Goal: Obtain resource: Download file/media

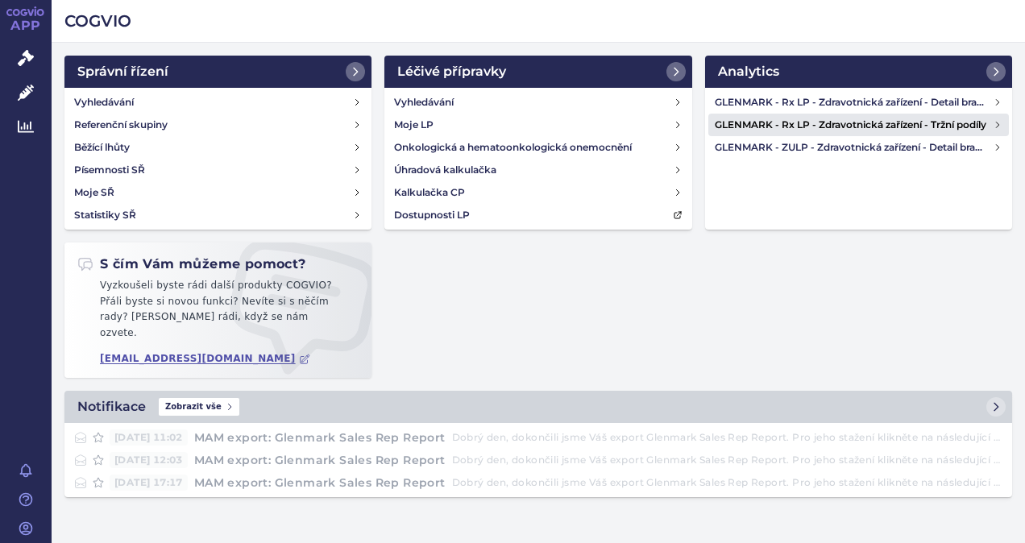
click at [830, 124] on h4 "GLENMARK - Rx LP - Zdravotnická zařízení - Tržní podíly" at bounding box center [854, 125] width 279 height 16
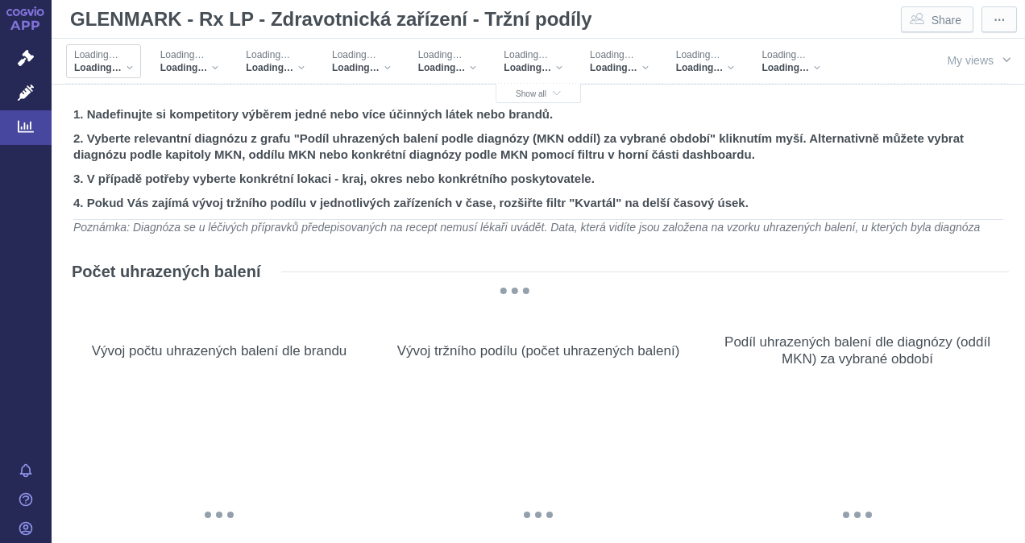
click at [127, 64] on div "Loading…" at bounding box center [103, 67] width 59 height 13
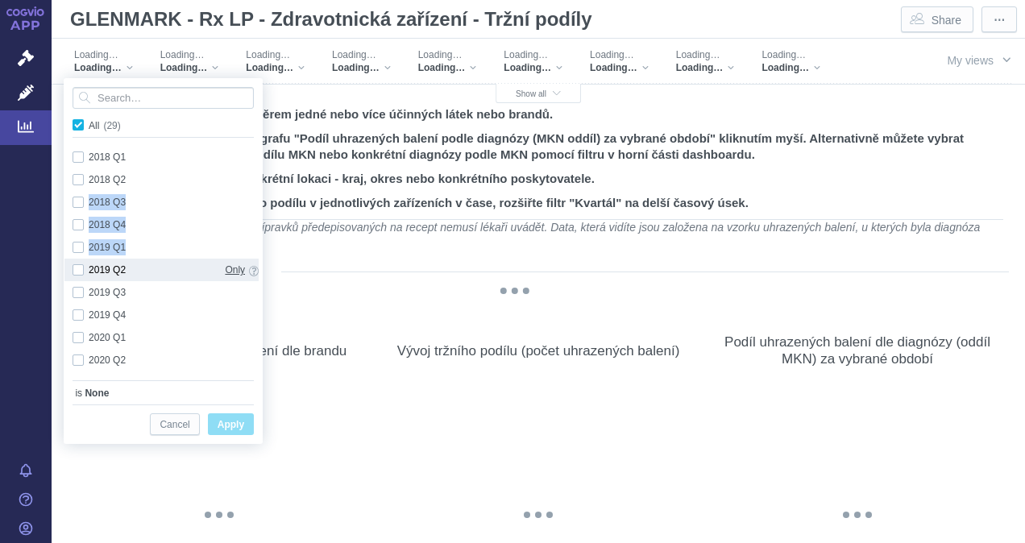
checkbox input "true"
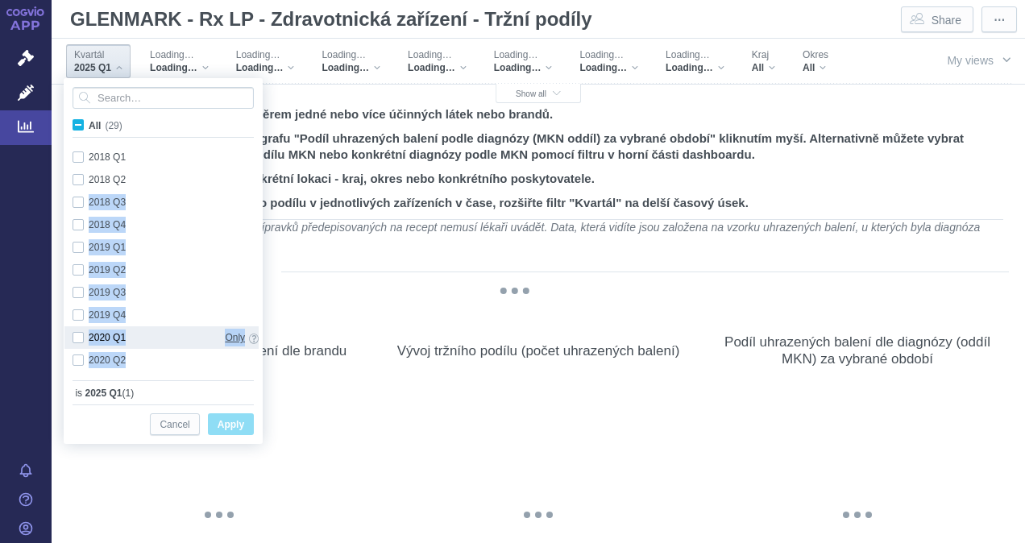
drag, startPoint x: 253, startPoint y: 168, endPoint x: 232, endPoint y: 330, distance: 162.6
click at [232, 330] on div "2018 Q1 Only 2018 Q2 Only 2018 Q3 Only 2018 Q4 Only 2019 Q1 Only 2019 Q2 Only 2…" at bounding box center [161, 473] width 194 height 655
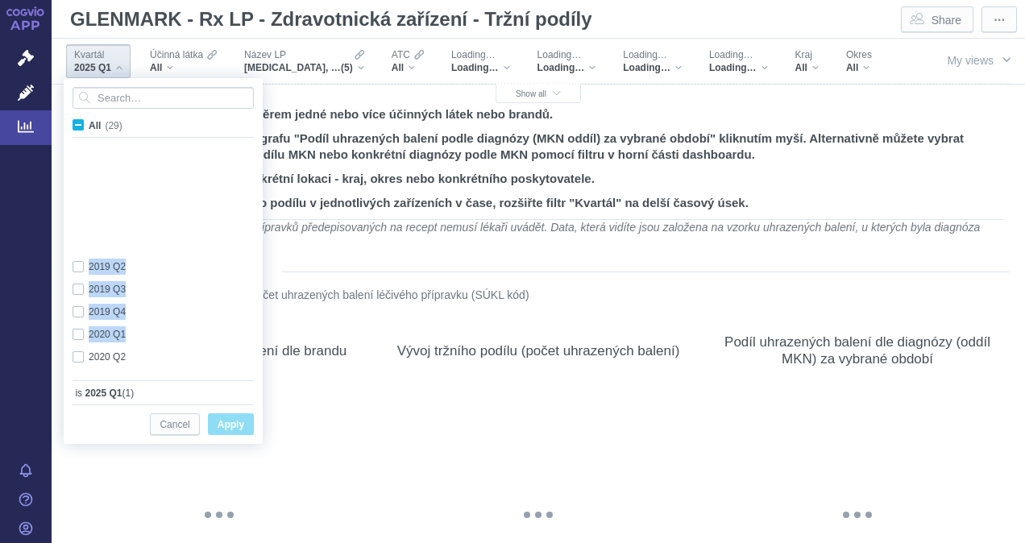
scroll to position [429, 0]
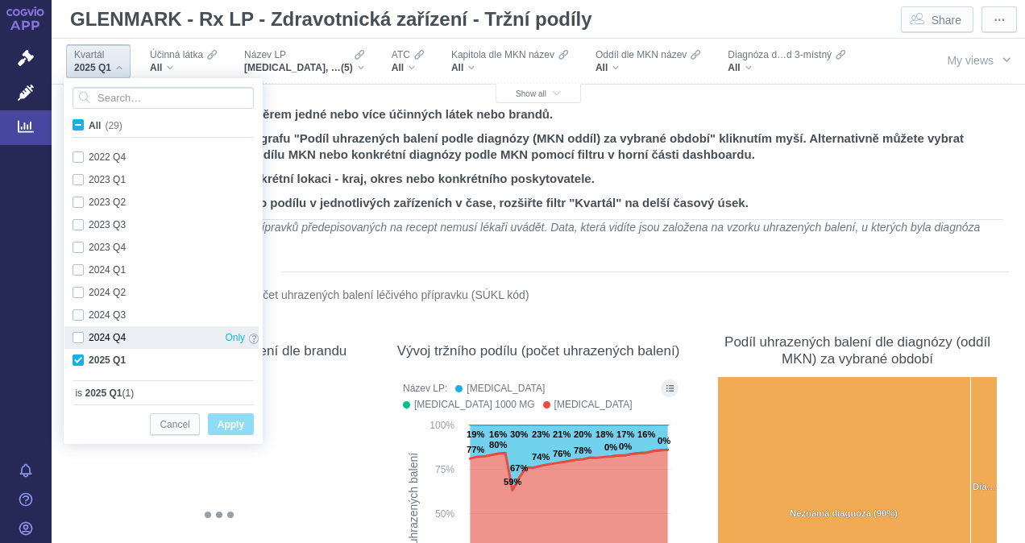
click at [76, 339] on div "2024 Q4 Only" at bounding box center [165, 337] width 202 height 23
checkbox input "true"
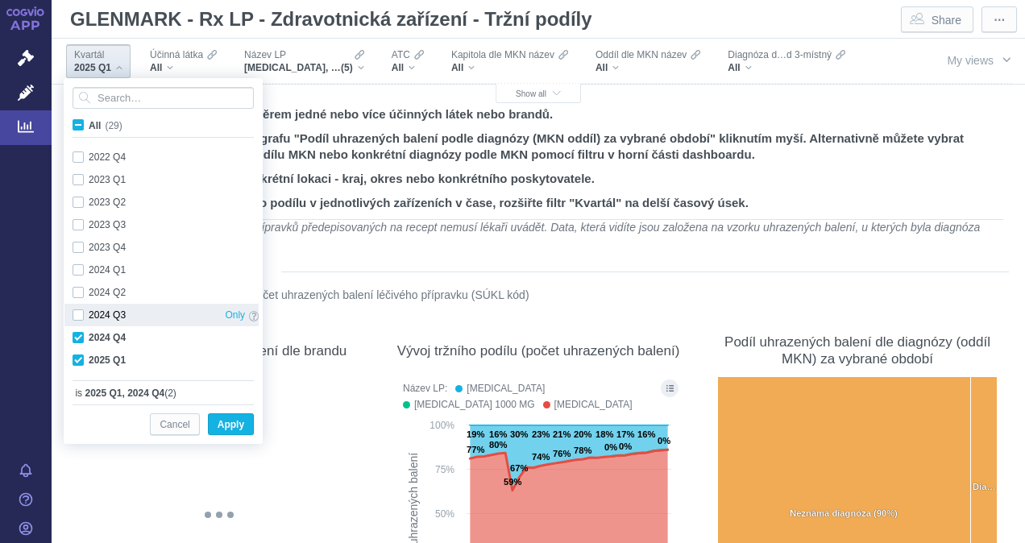
click at [76, 314] on div "2024 Q3 Only" at bounding box center [165, 315] width 202 height 23
checkbox input "true"
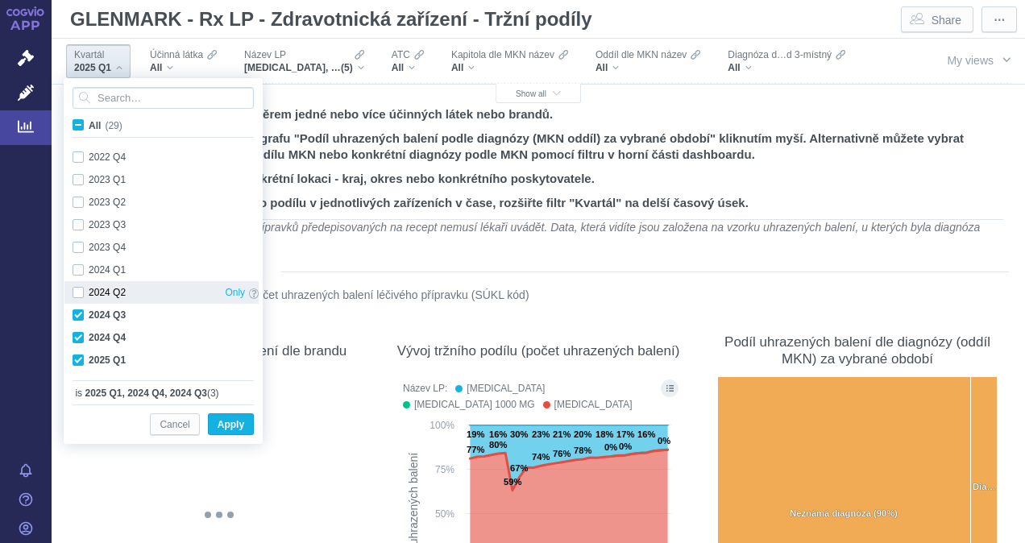
click at [76, 289] on div "2024 Q2 Only" at bounding box center [165, 292] width 202 height 23
checkbox input "true"
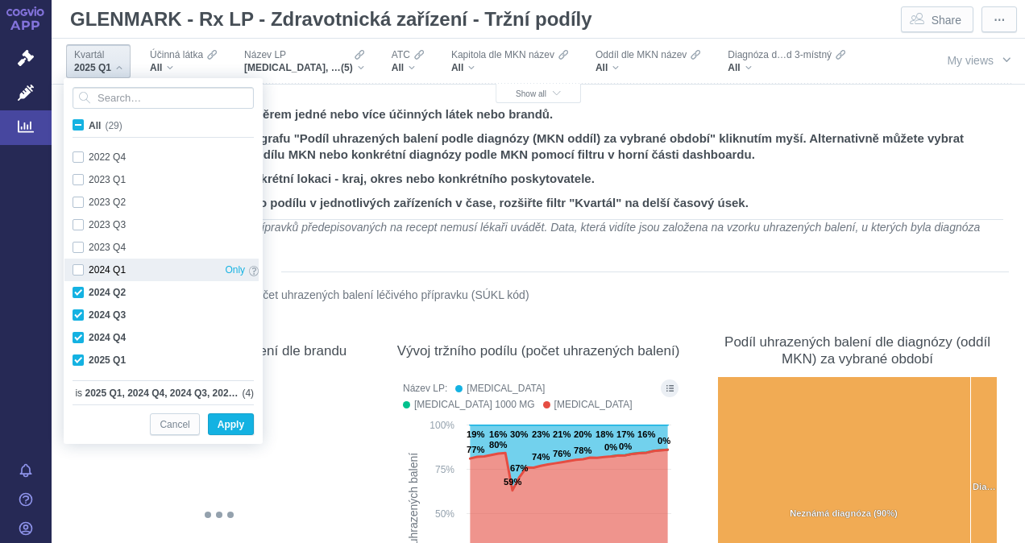
click at [79, 266] on div "2024 Q1 Only" at bounding box center [165, 270] width 202 height 23
checkbox input "true"
click at [232, 426] on span "Apply" at bounding box center [231, 425] width 27 height 20
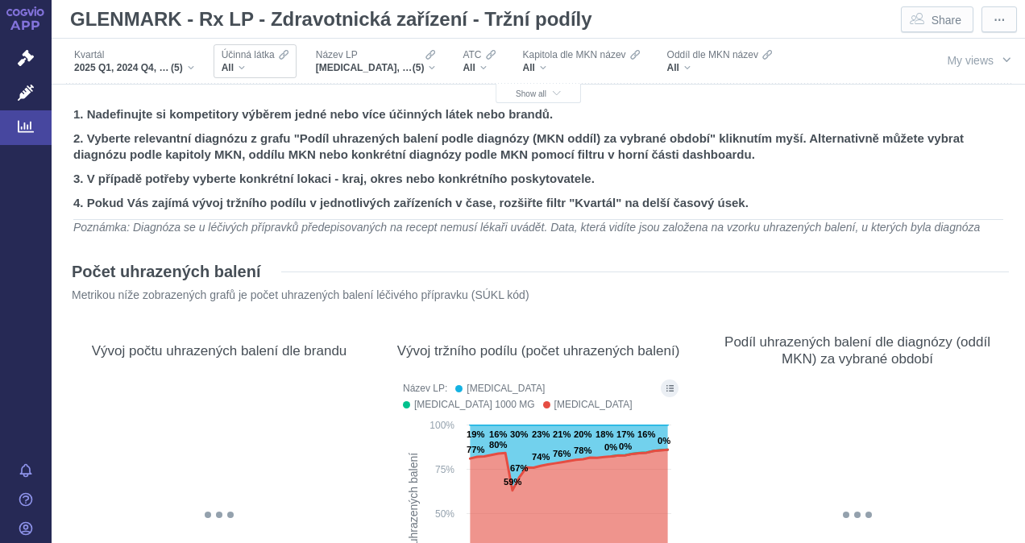
click at [242, 63] on div "All" at bounding box center [255, 67] width 67 height 13
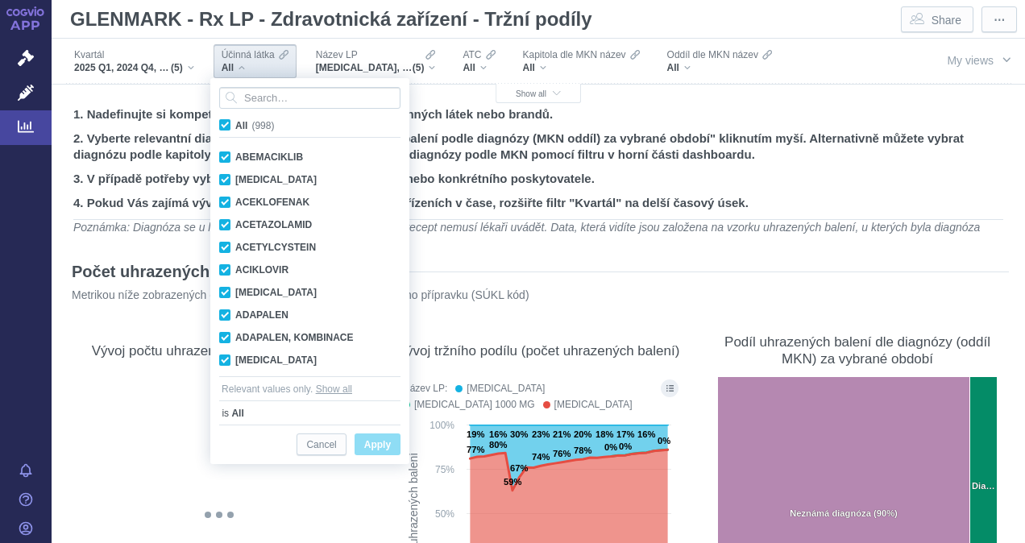
click at [235, 122] on span "All (998)" at bounding box center [254, 125] width 39 height 11
click at [235, 122] on input "All (998)" at bounding box center [240, 122] width 10 height 10
checkbox input "false"
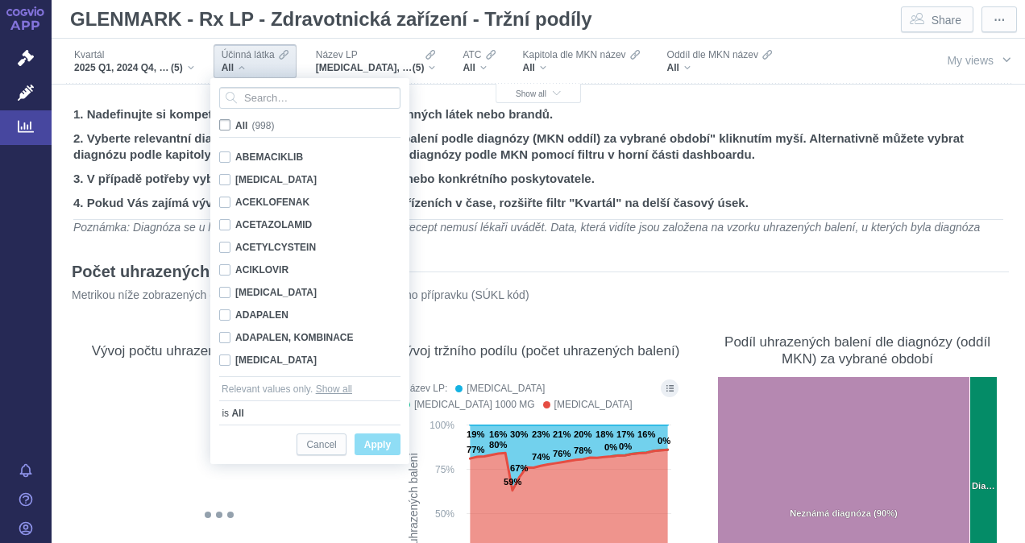
checkbox input "false"
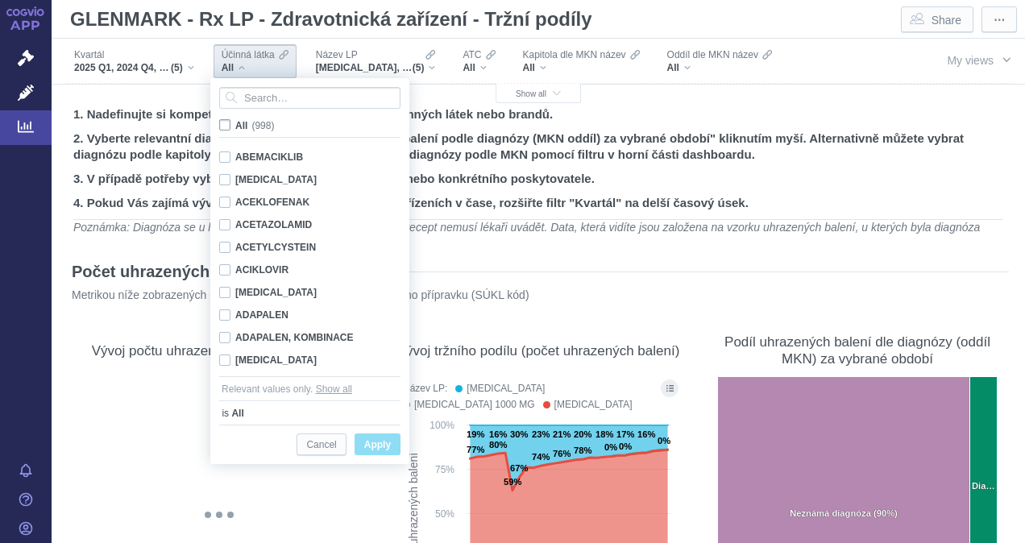
checkbox input "false"
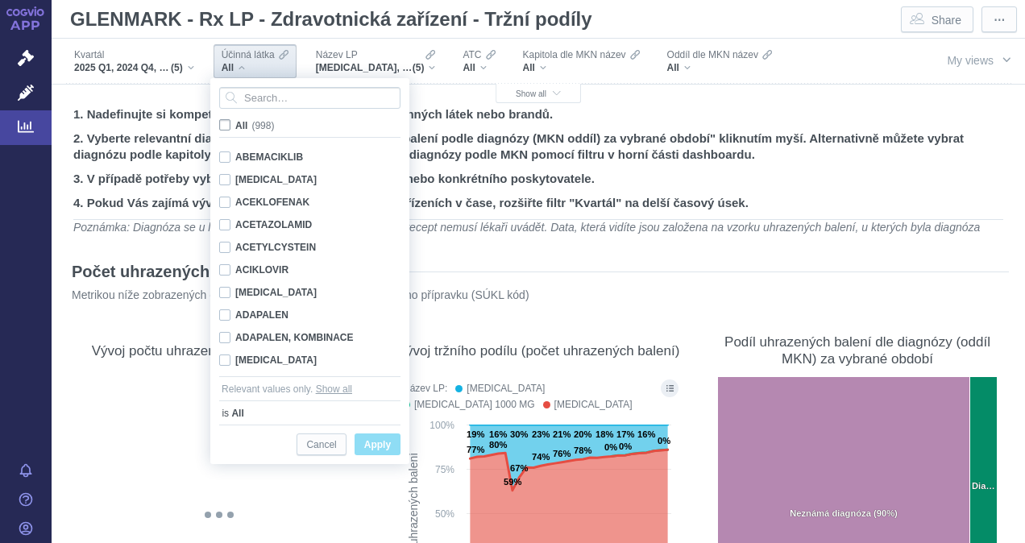
checkbox input "false"
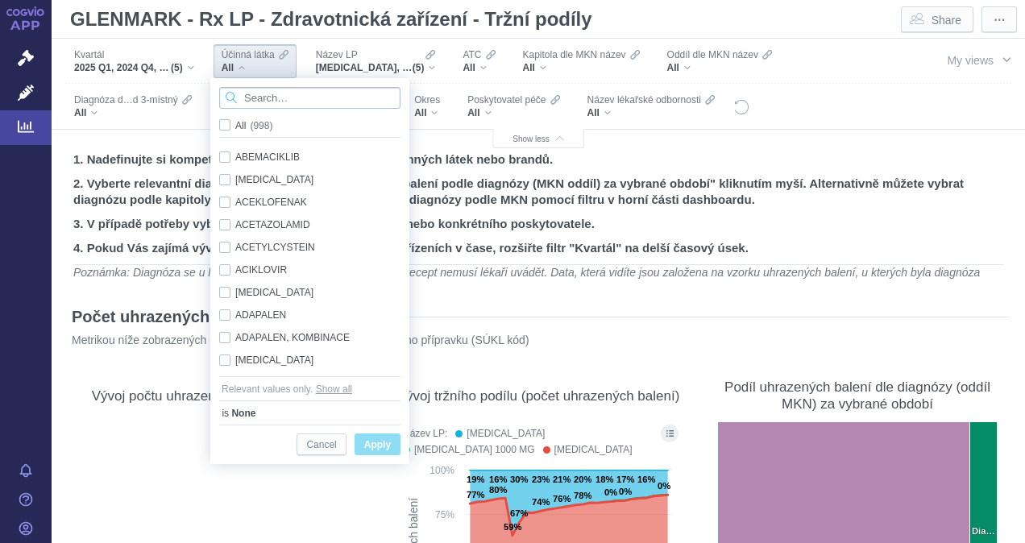
click at [258, 99] on input "Search attribute values" at bounding box center [309, 98] width 181 height 22
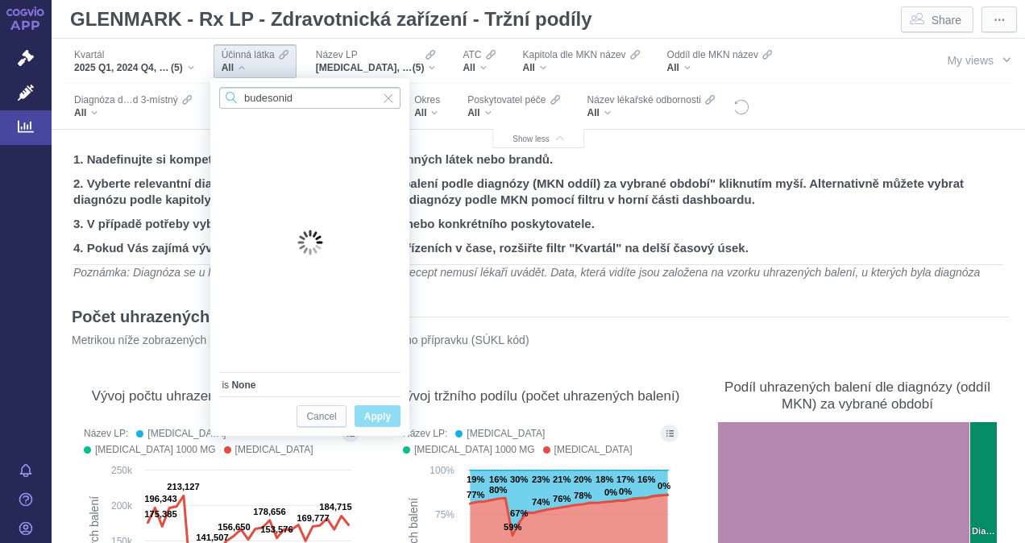
type input "budesonid"
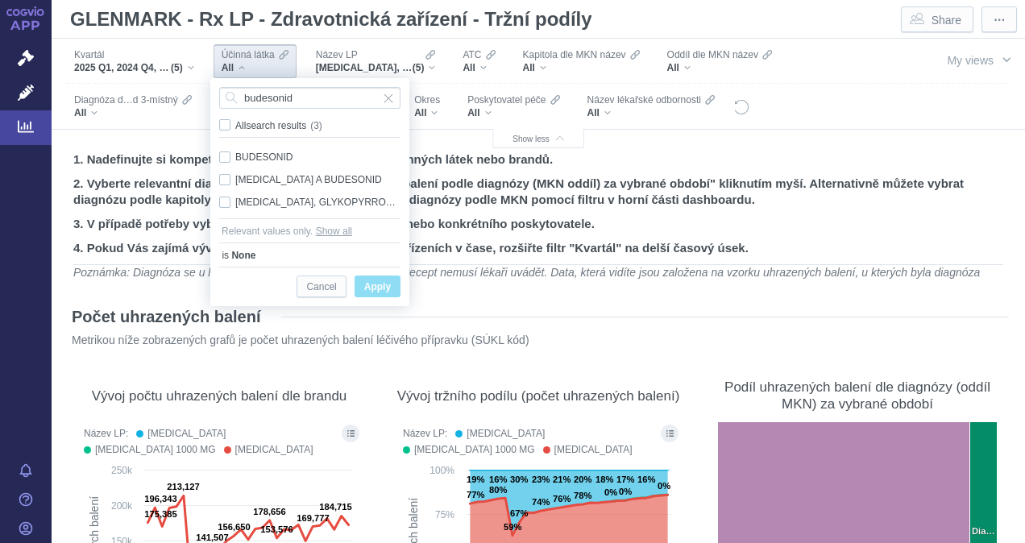
click at [372, 285] on span "Apply" at bounding box center [377, 287] width 27 height 20
click at [309, 97] on input "budesonid" at bounding box center [309, 98] width 181 height 22
click at [378, 288] on span "Apply" at bounding box center [377, 287] width 27 height 20
click at [509, 340] on p "Metrikou níže zobrazených grafů je počet uhrazených balení léčivého přípravku (…" at bounding box center [515, 340] width 887 height 15
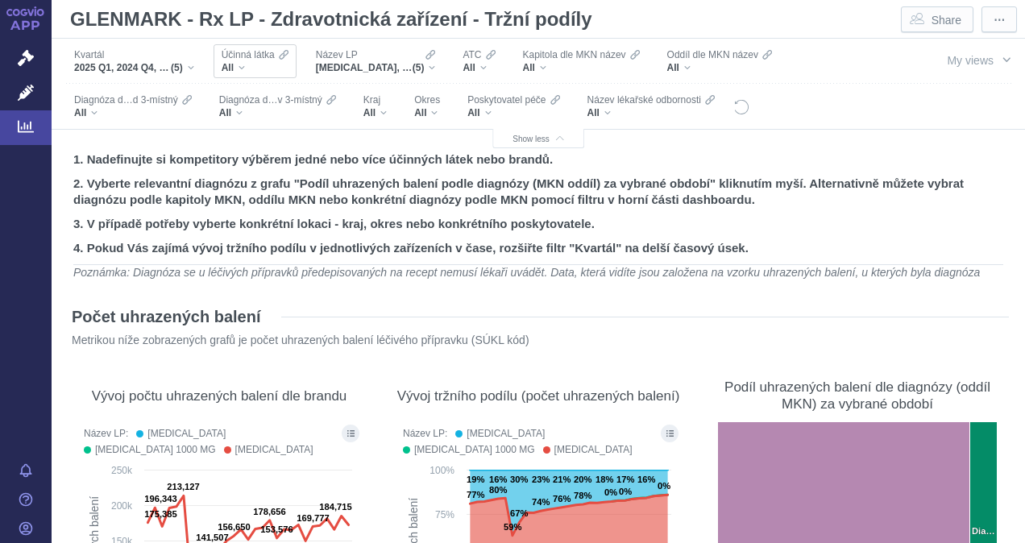
click at [240, 64] on div "All" at bounding box center [255, 67] width 67 height 13
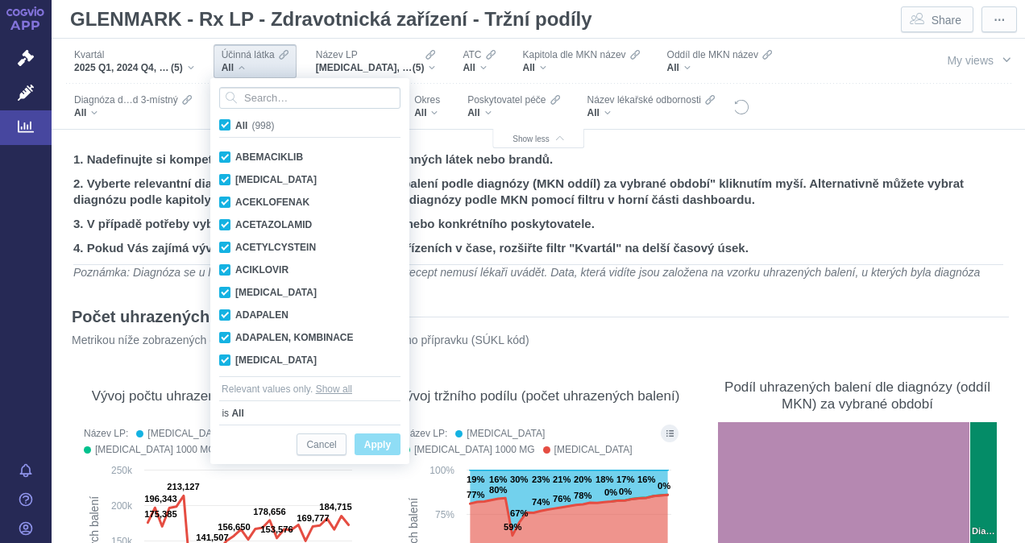
click at [235, 122] on span "All (998)" at bounding box center [254, 125] width 39 height 11
click at [235, 122] on input "All (998)" at bounding box center [240, 122] width 10 height 10
checkbox input "false"
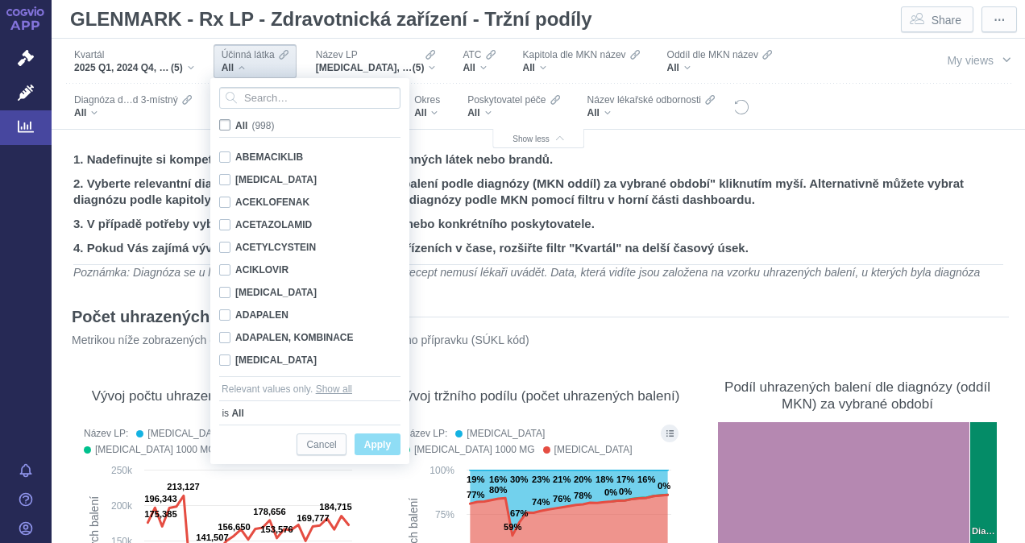
checkbox input "false"
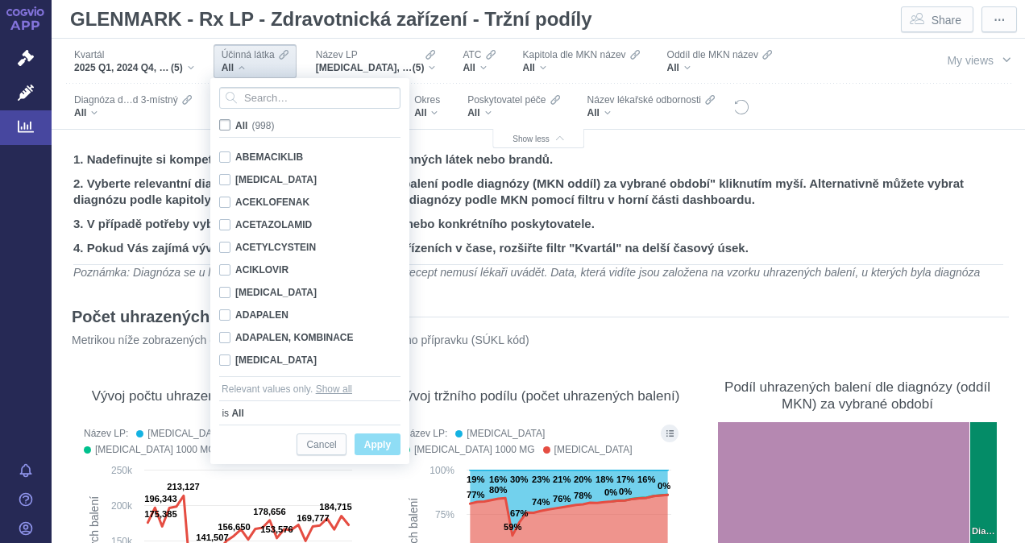
checkbox input "false"
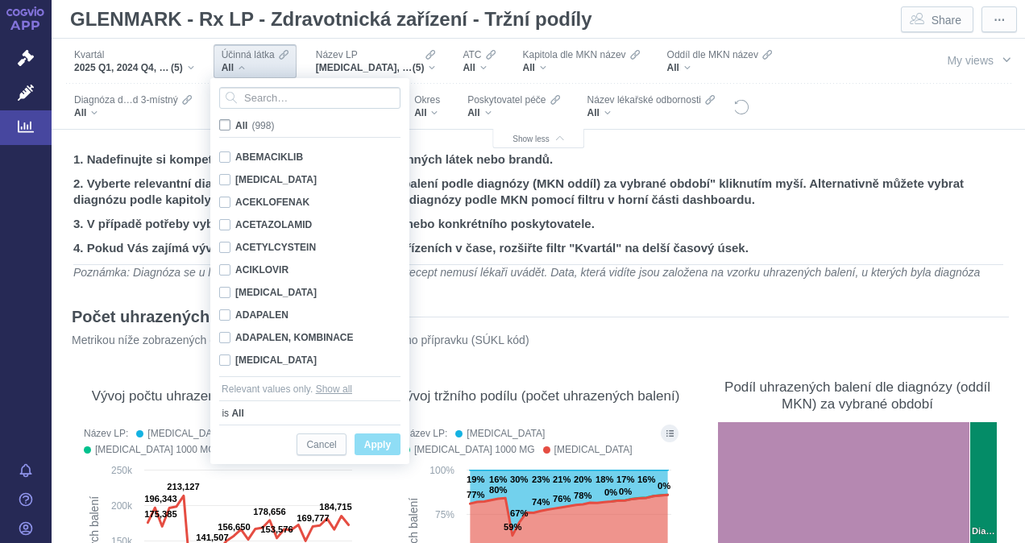
checkbox input "false"
click at [256, 98] on input "Search attribute values" at bounding box center [309, 98] width 181 height 22
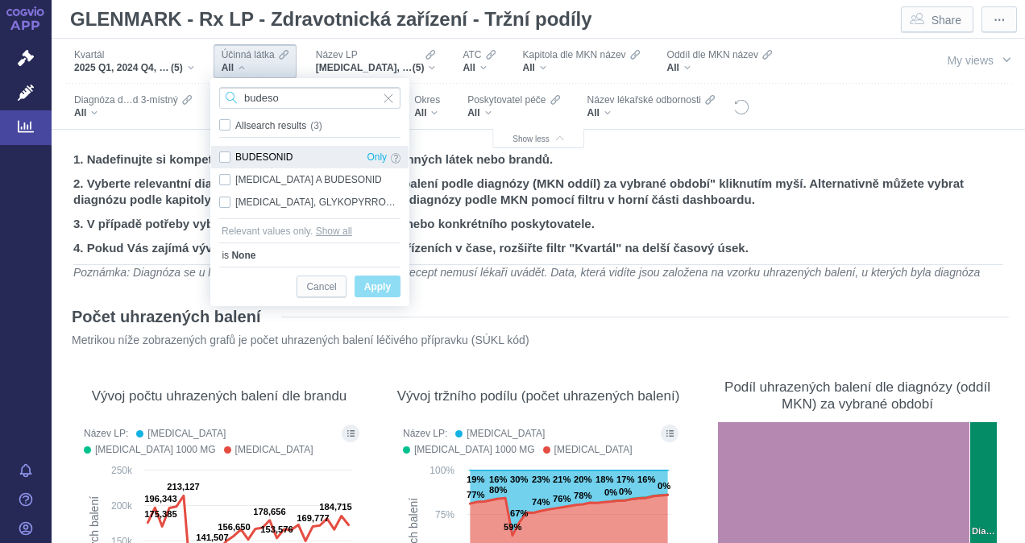
type input "budeso"
click at [224, 152] on div "BUDESONID Only" at bounding box center [309, 157] width 197 height 23
checkbox input "true"
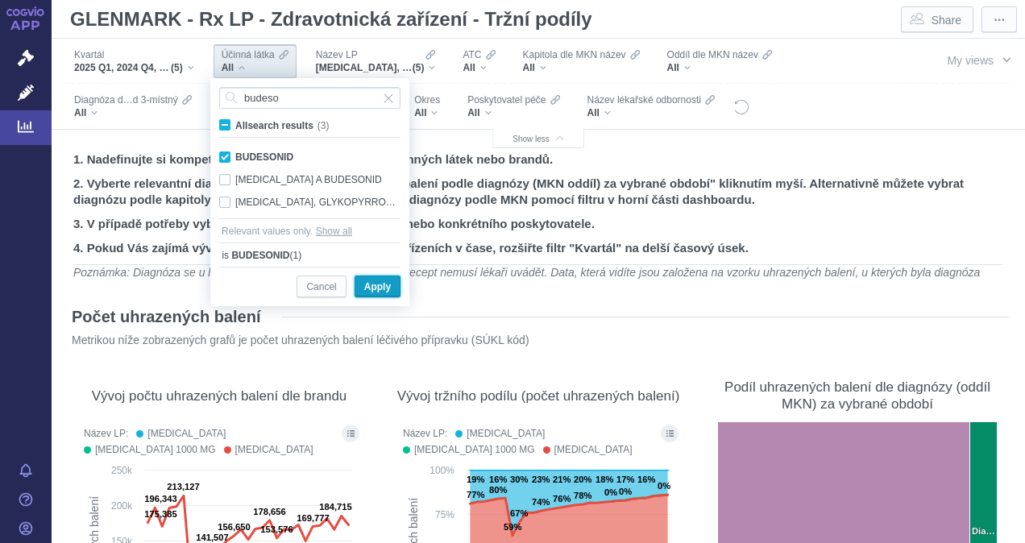
click at [384, 282] on span "Apply" at bounding box center [377, 287] width 27 height 20
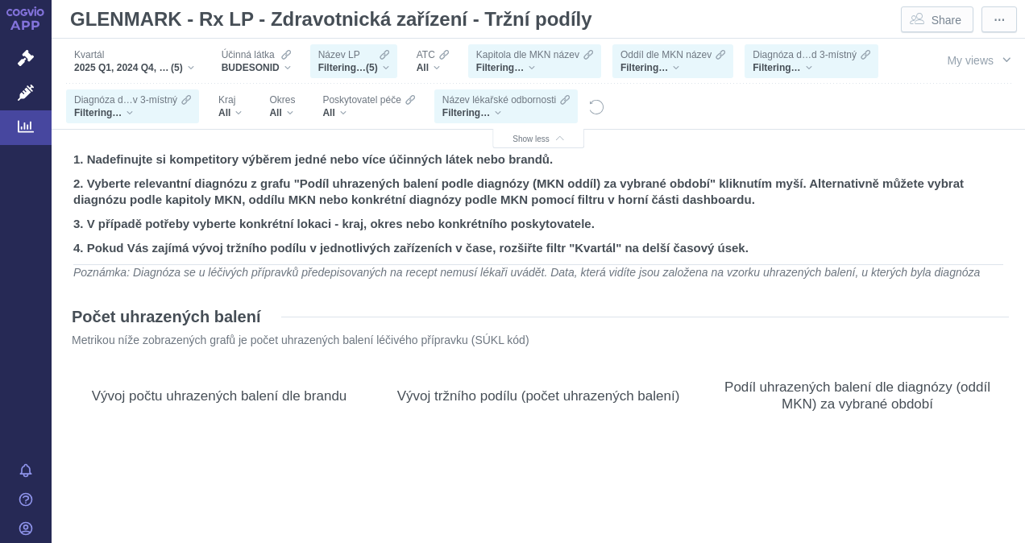
click at [381, 61] on div "Filtering… (5)" at bounding box center [353, 67] width 71 height 13
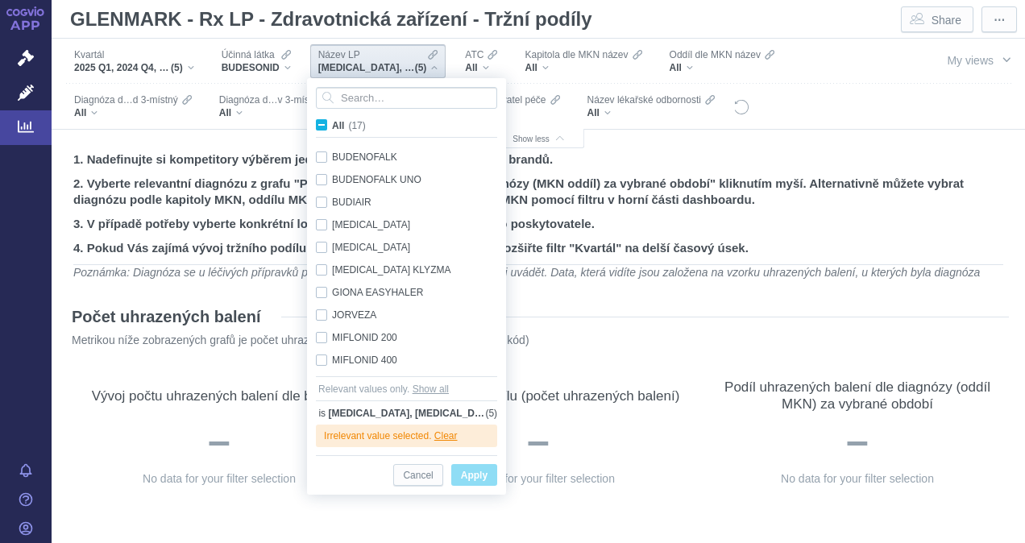
click at [332, 122] on span "All (17)" at bounding box center [349, 125] width 34 height 11
click at [332, 122] on input "All (17)" at bounding box center [337, 122] width 10 height 10
checkbox input "true"
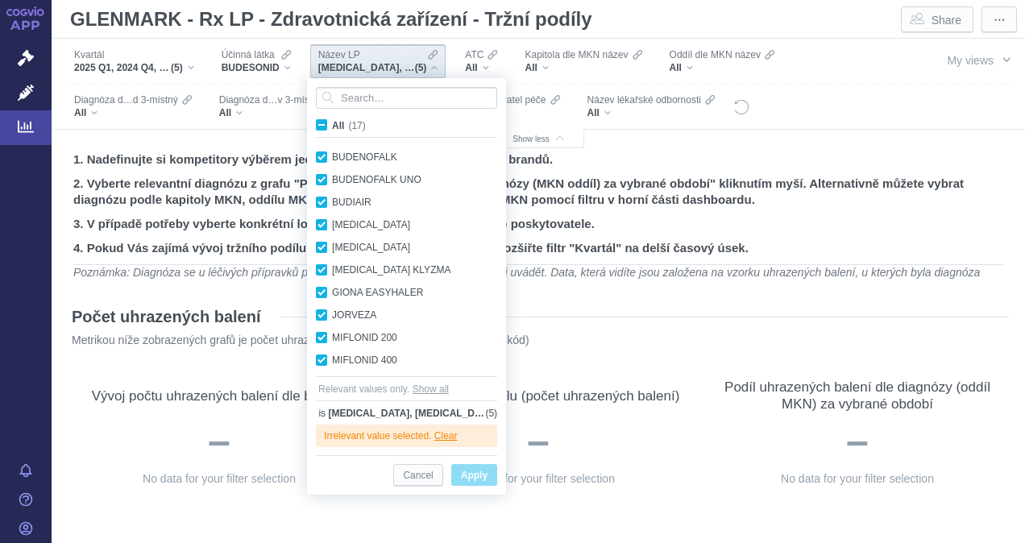
checkbox input "true"
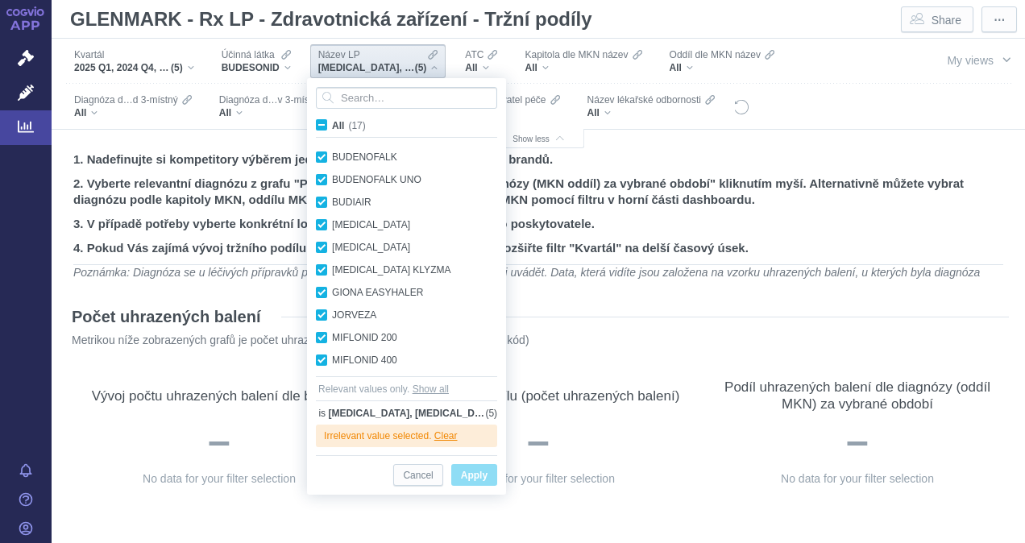
checkbox input "true"
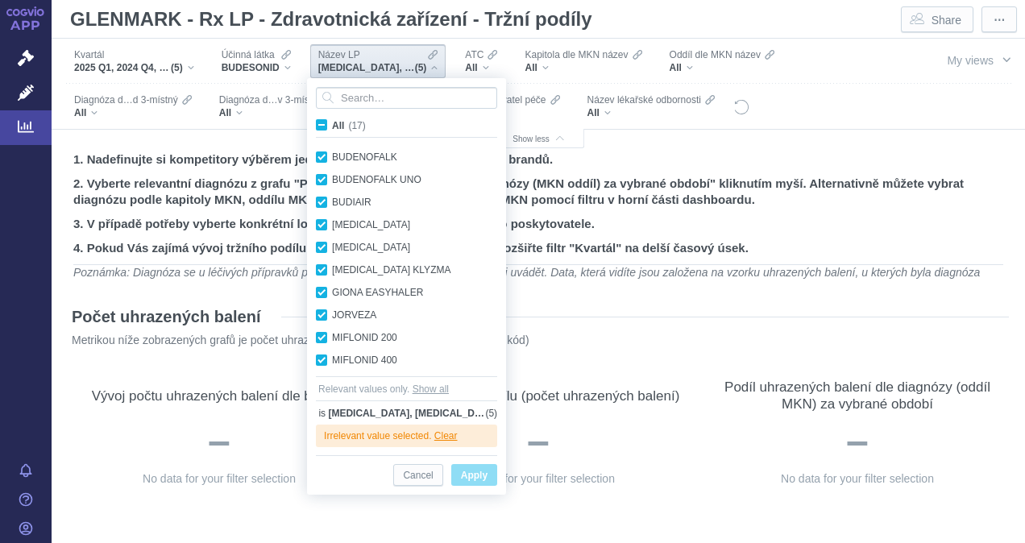
checkbox input "true"
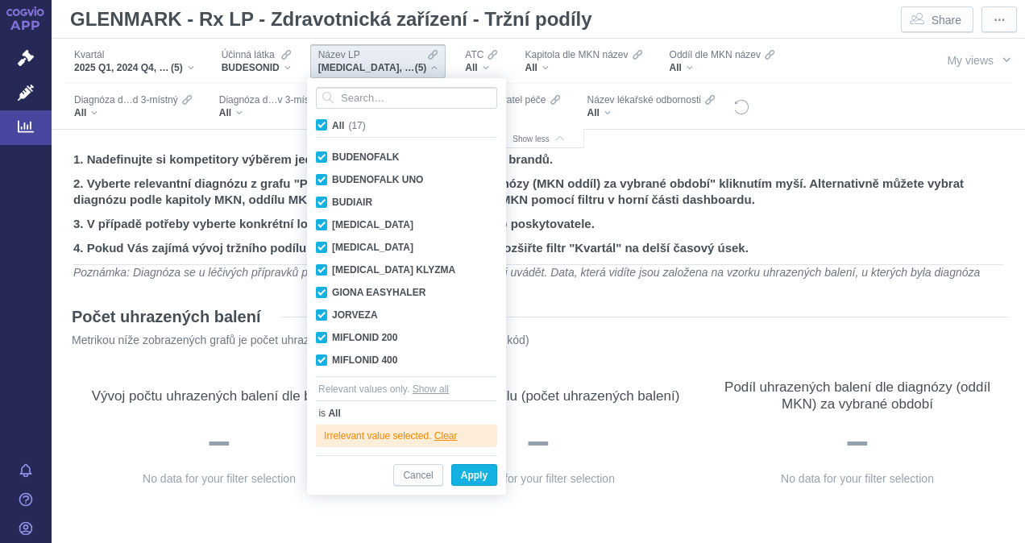
click at [332, 122] on span "All (17)" at bounding box center [349, 125] width 34 height 11
click at [332, 122] on input "All (17)" at bounding box center [337, 122] width 10 height 10
checkbox input "false"
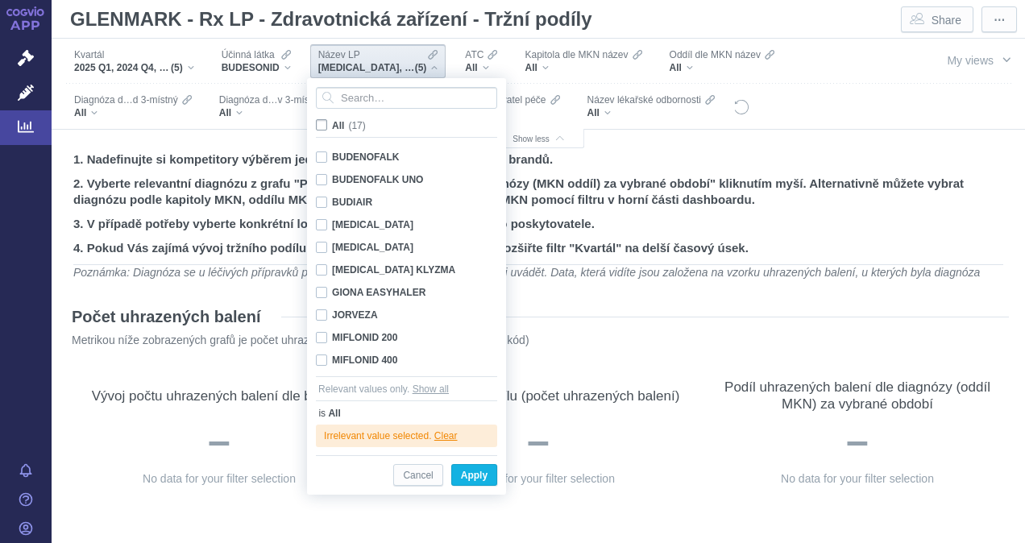
checkbox input "false"
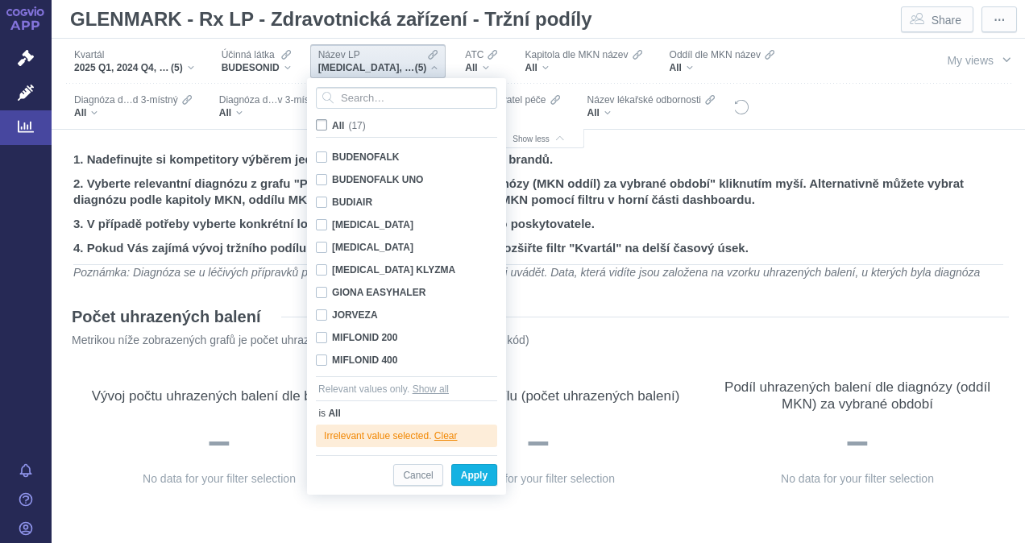
checkbox input "false"
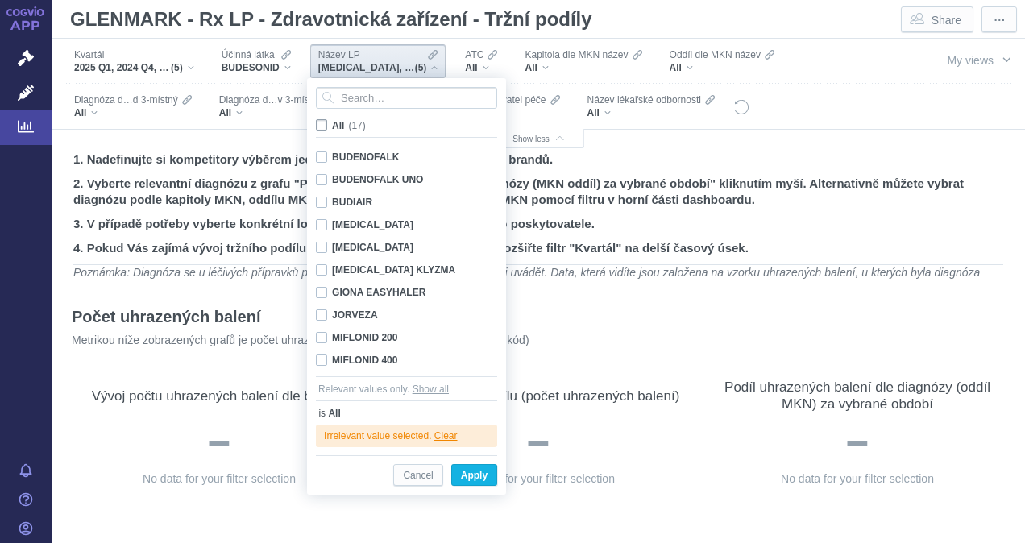
checkbox input "false"
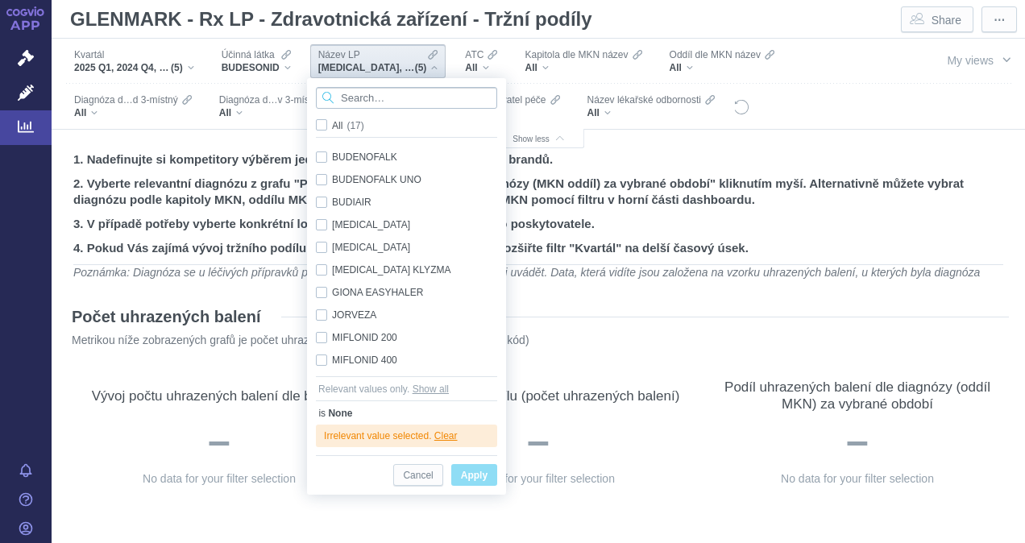
click at [351, 98] on input "Search attribute values" at bounding box center [406, 98] width 181 height 22
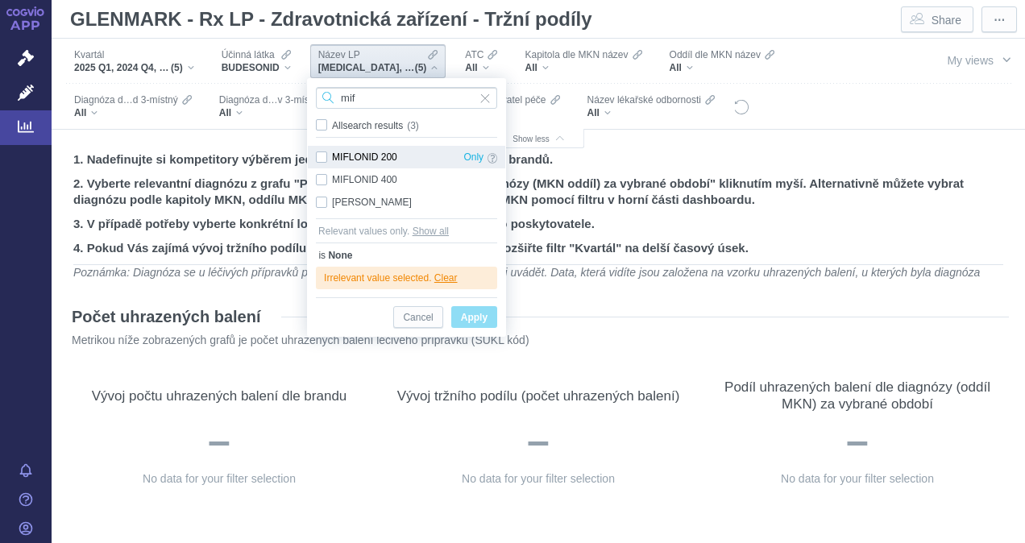
type input "mif"
click at [320, 152] on div "MIFLONID 200 Only" at bounding box center [406, 157] width 197 height 23
checkbox input "true"
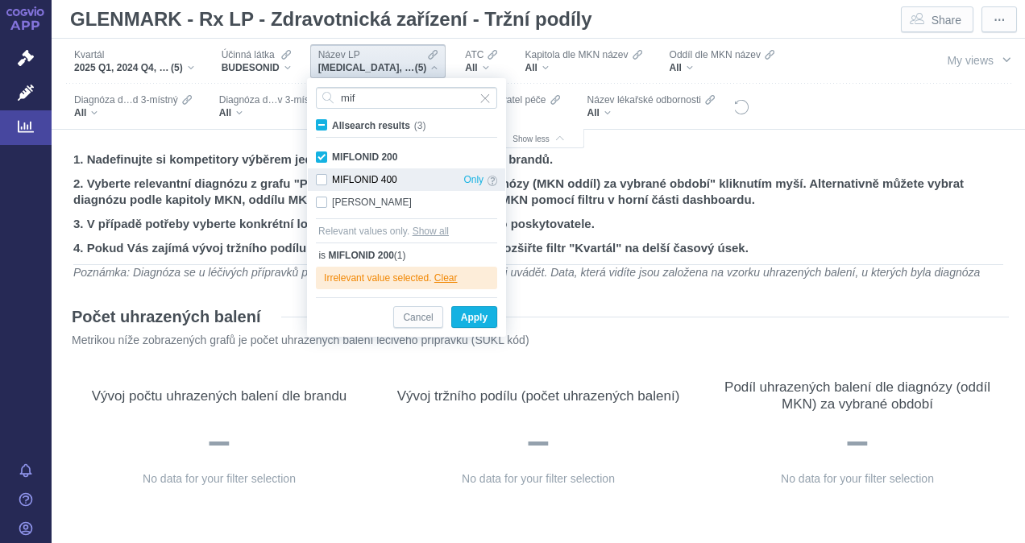
click at [324, 179] on div "MIFLONID 400 Only" at bounding box center [406, 179] width 197 height 23
checkbox input "true"
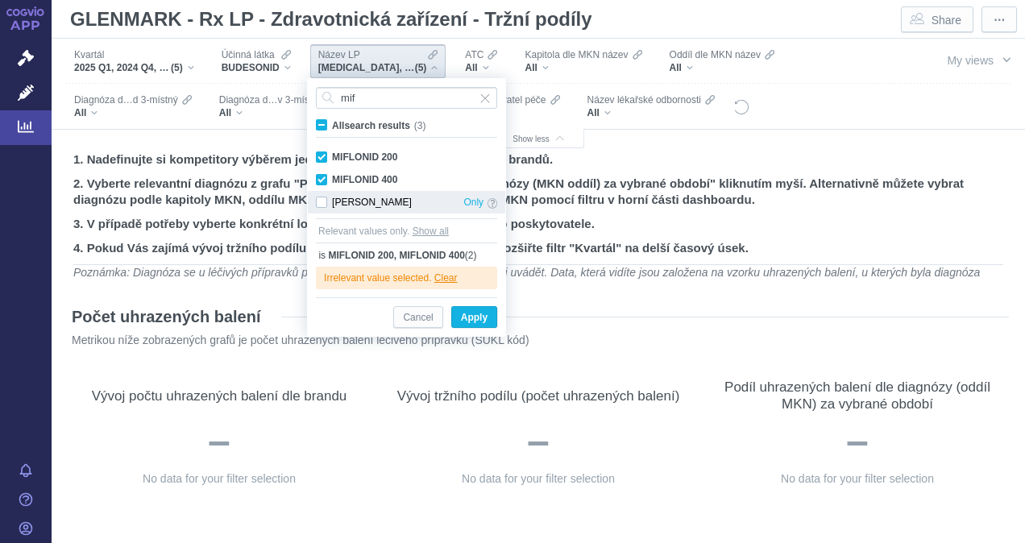
click at [324, 201] on div "MIFLONID BREEZHALER Only" at bounding box center [406, 202] width 197 height 23
checkbox input "true"
click at [477, 316] on span "Apply" at bounding box center [474, 318] width 27 height 20
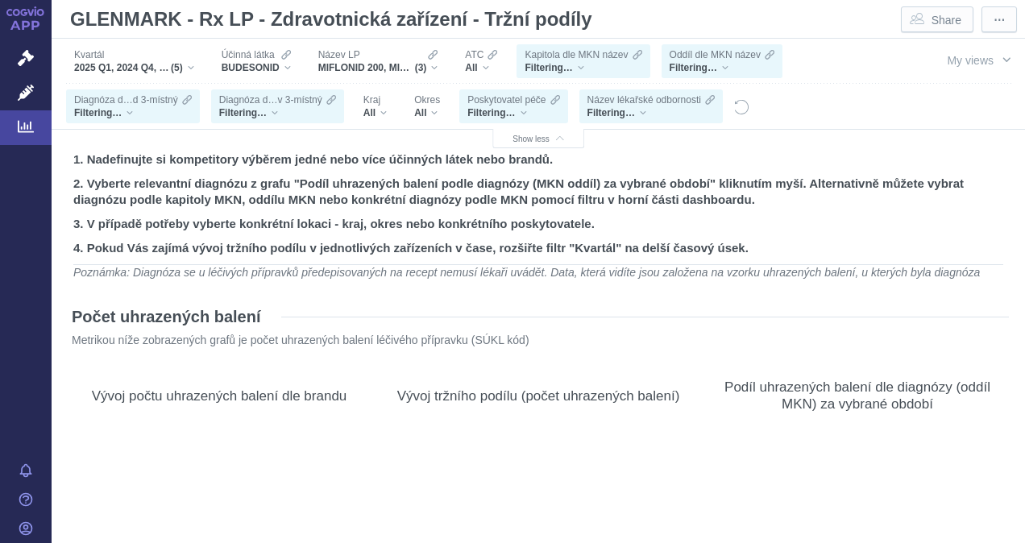
click at [579, 66] on div "Filtering…" at bounding box center [583, 67] width 117 height 13
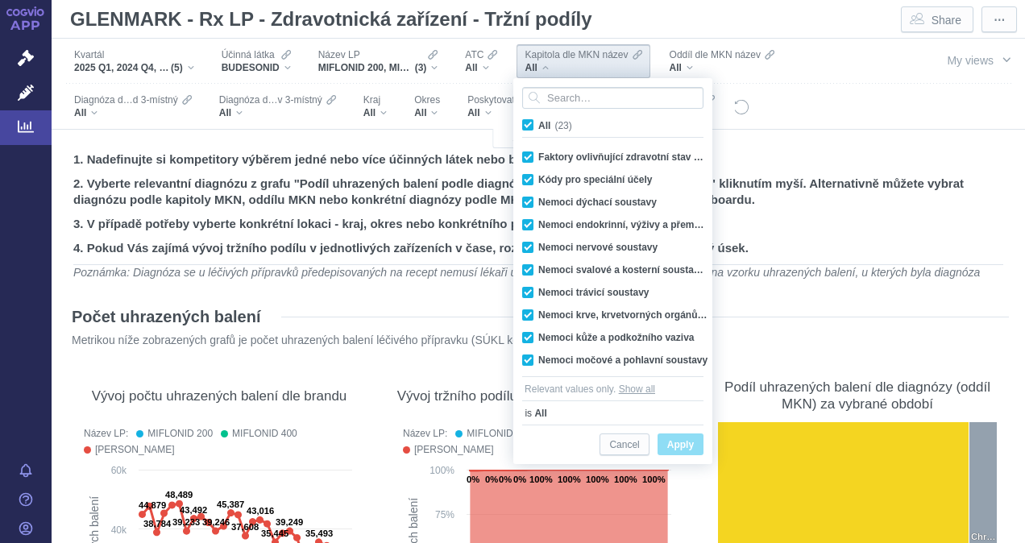
click at [842, 68] on div "Kvartál 2025 Q1, 2024 Q4, 2024 Q3, 2024 Q2, 2024 Q1 (5) Účinná látka BUDESONID …" at bounding box center [478, 84] width 829 height 90
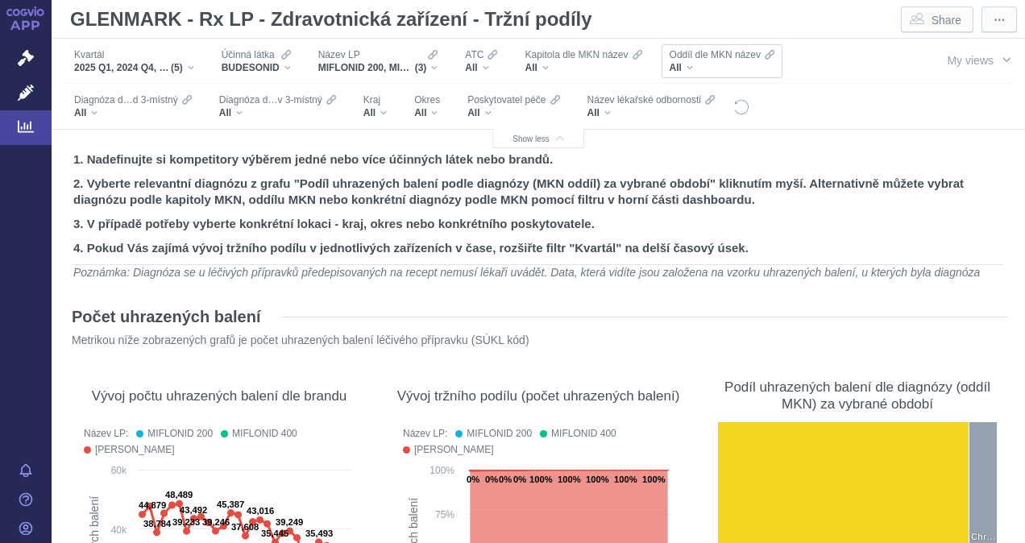
click at [690, 60] on span "Oddíl dle MKN název" at bounding box center [715, 54] width 91 height 13
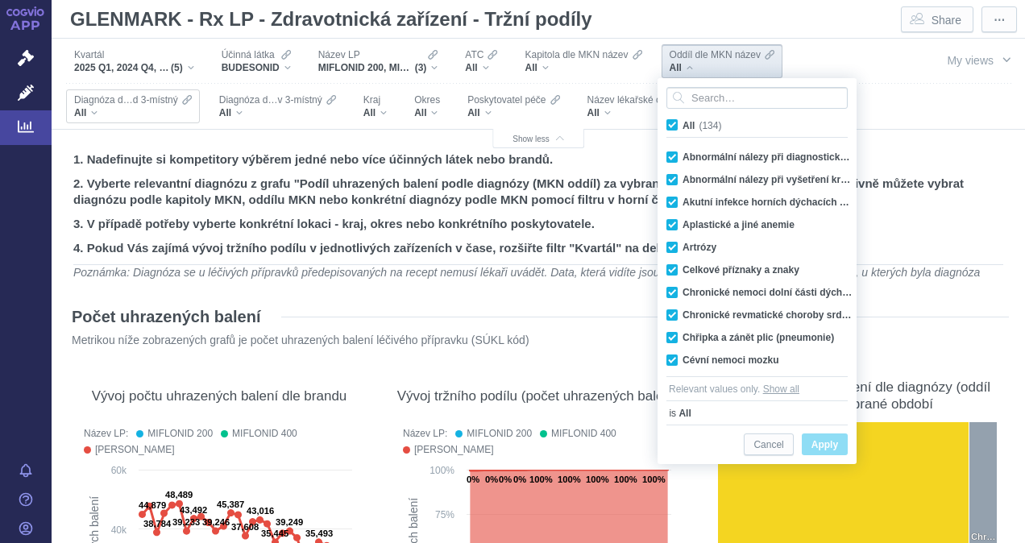
click at [99, 106] on div "All" at bounding box center [133, 112] width 118 height 13
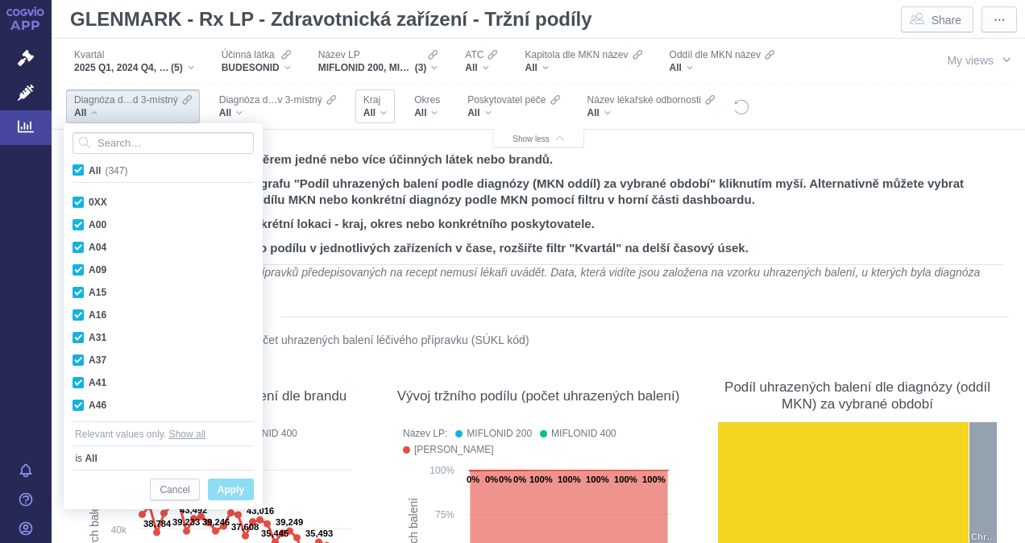
click at [387, 108] on div "Kraj All" at bounding box center [374, 106] width 39 height 34
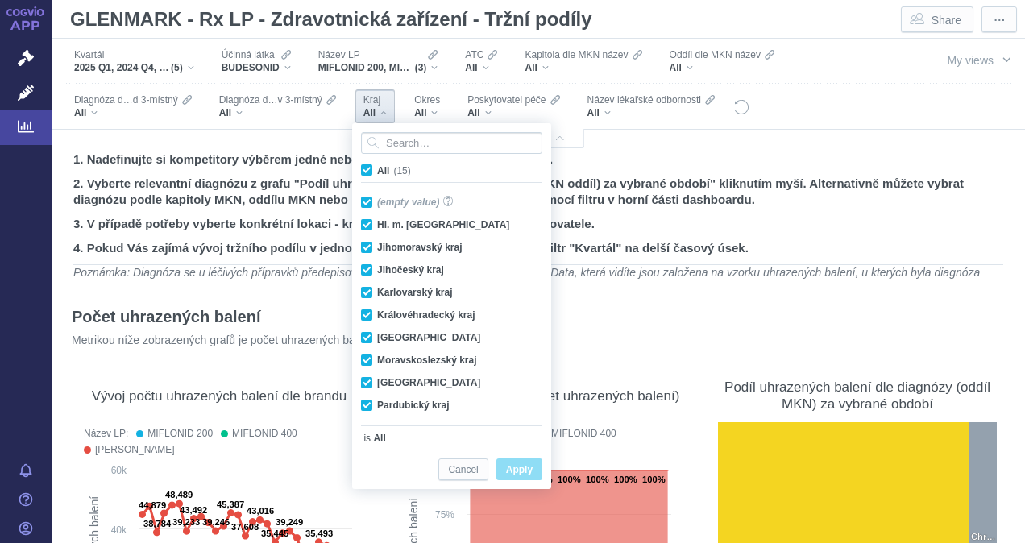
click at [377, 171] on span "All (15)" at bounding box center [394, 170] width 34 height 11
click at [377, 171] on input "All (15)" at bounding box center [382, 167] width 10 height 10
checkbox input "false"
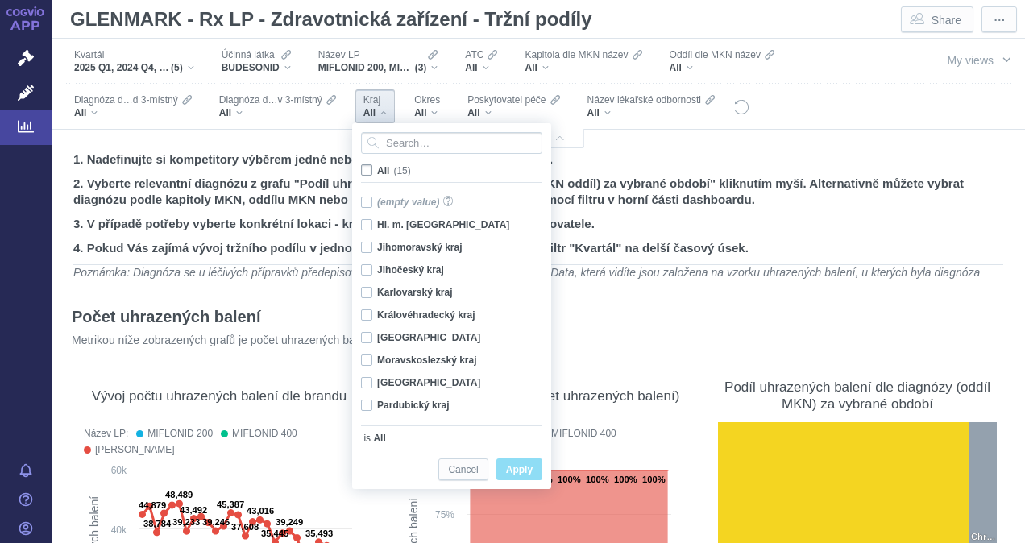
checkbox input "false"
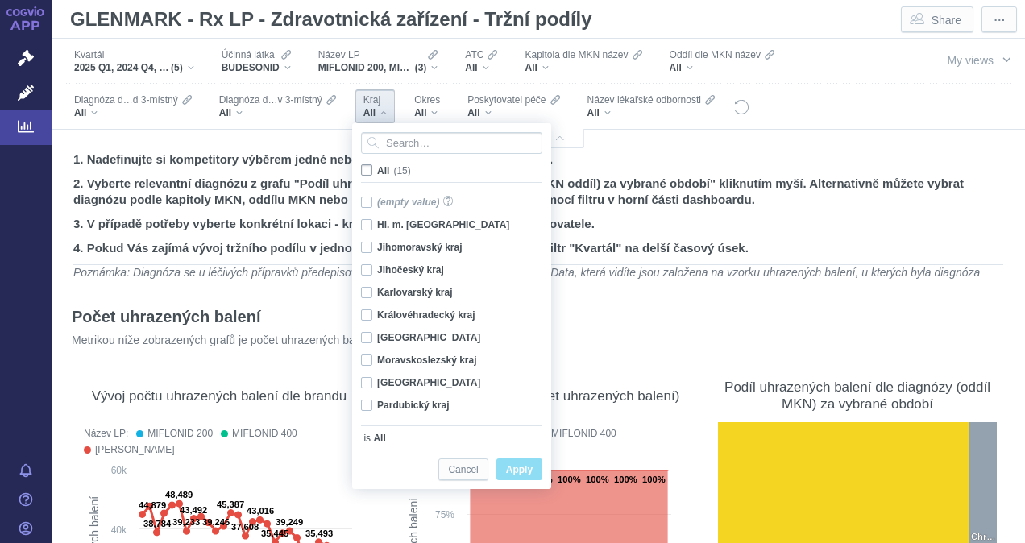
checkbox input "false"
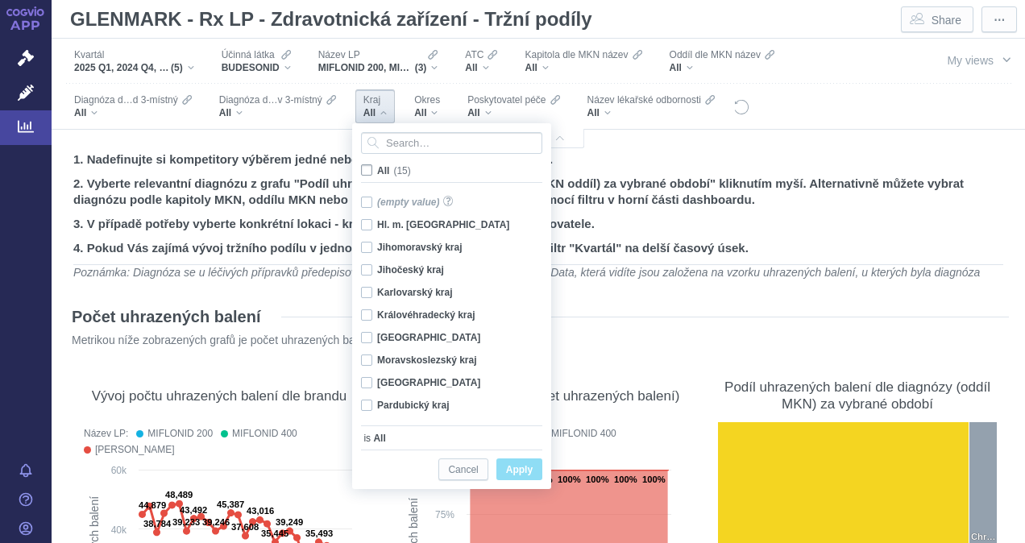
checkbox input "false"
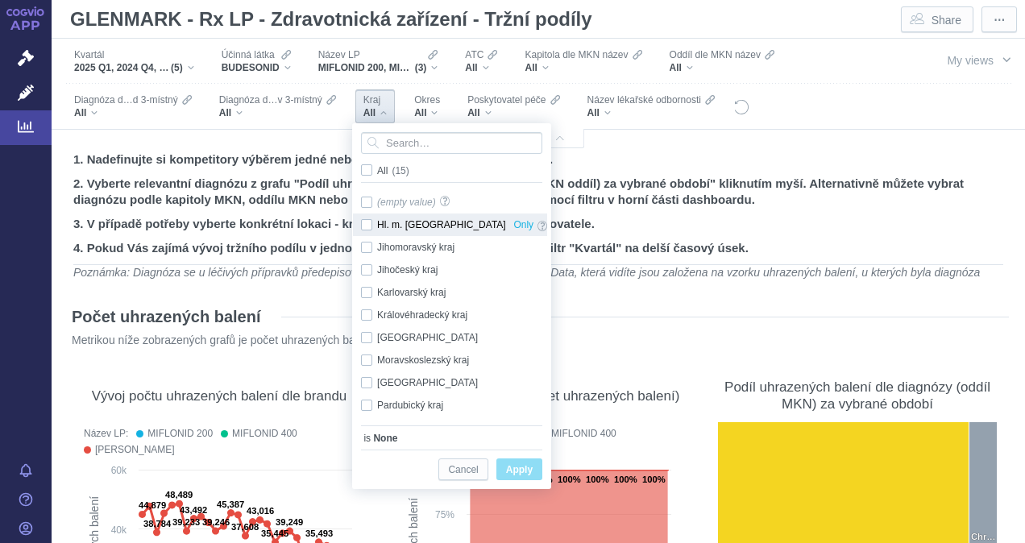
click at [372, 224] on div "Hl. m. [GEOGRAPHIC_DATA] Only" at bounding box center [454, 225] width 202 height 23
checkbox input "true"
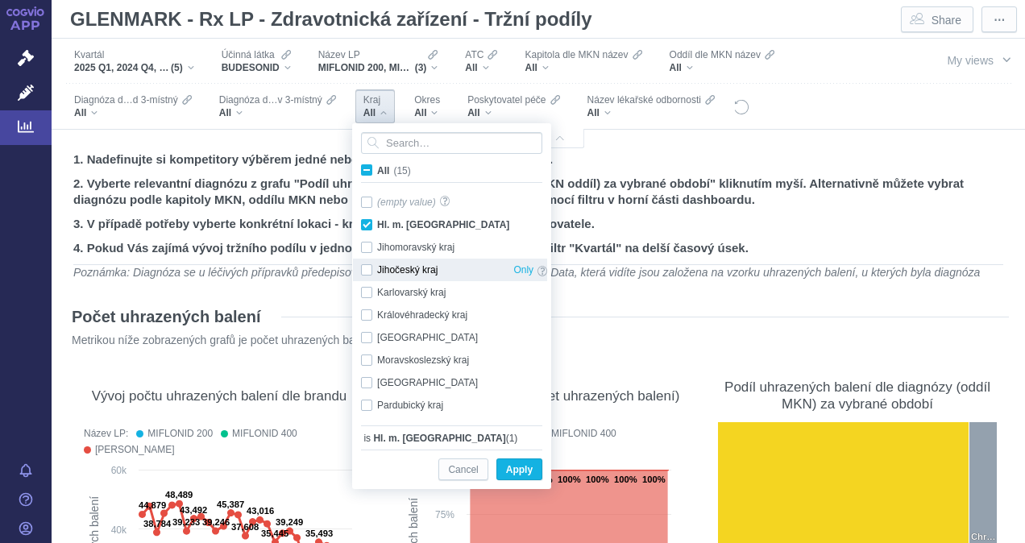
click at [369, 269] on div "Jihočeský kraj Only" at bounding box center [454, 270] width 202 height 23
checkbox input "true"
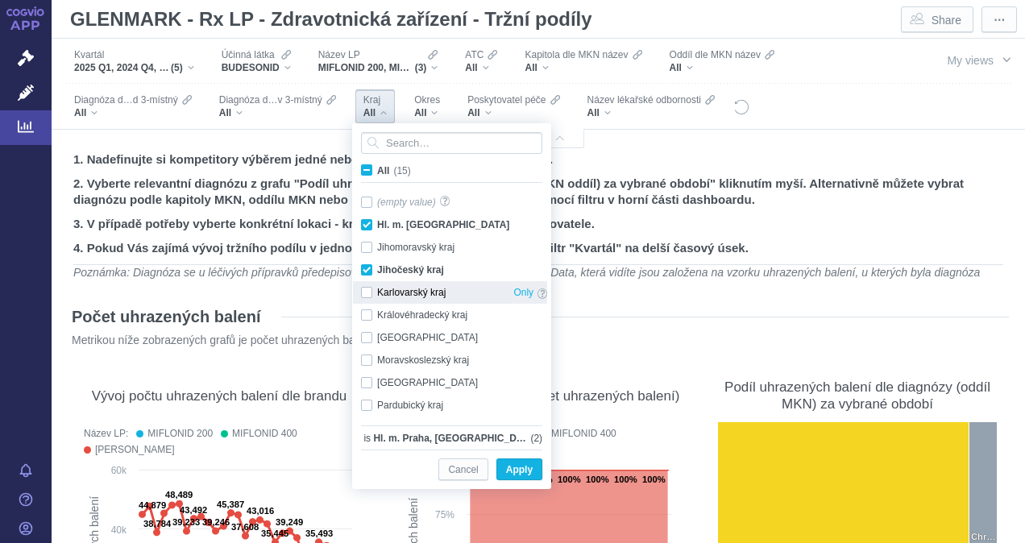
click at [363, 292] on div "Karlovarský kraj Only" at bounding box center [454, 292] width 202 height 23
checkbox input "true"
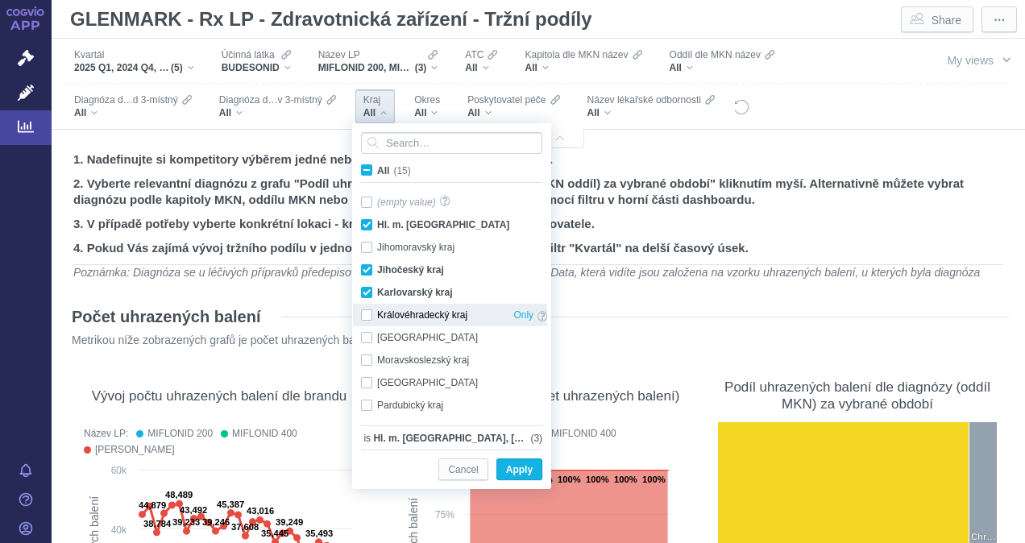
click at [370, 311] on div "Královéhradecký kraj Only" at bounding box center [454, 315] width 202 height 23
checkbox input "true"
click at [368, 335] on div "Liberecký kraj Only" at bounding box center [454, 337] width 202 height 23
checkbox input "true"
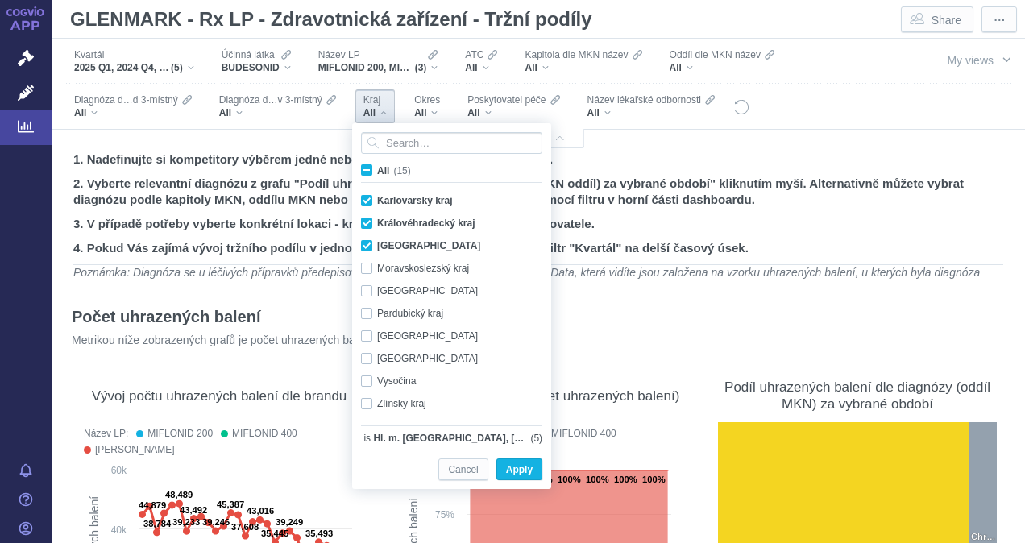
scroll to position [113, 0]
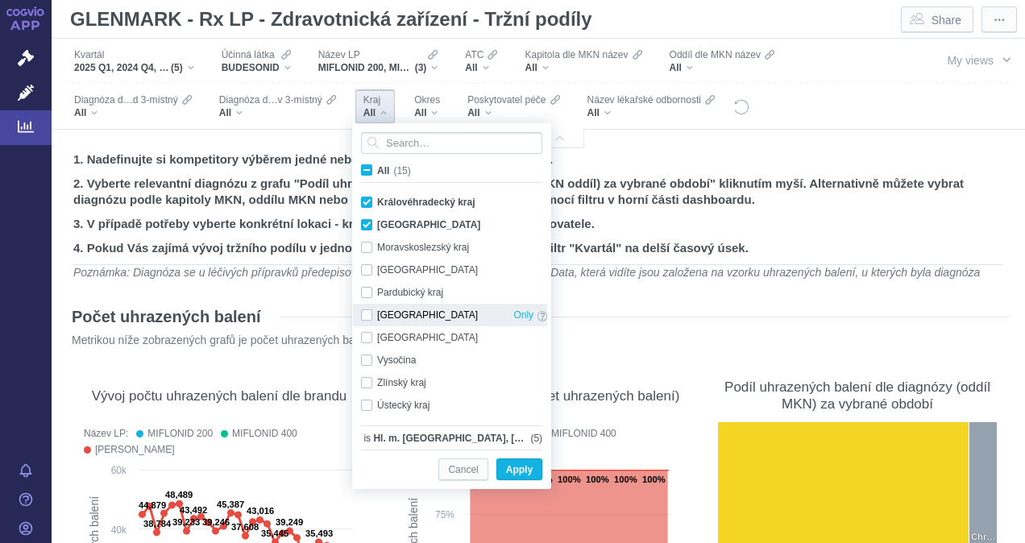
click at [369, 315] on div "Plzeňský kraj Only" at bounding box center [454, 315] width 202 height 23
checkbox input "true"
click at [363, 335] on div "Středočeský kraj Only" at bounding box center [454, 337] width 202 height 23
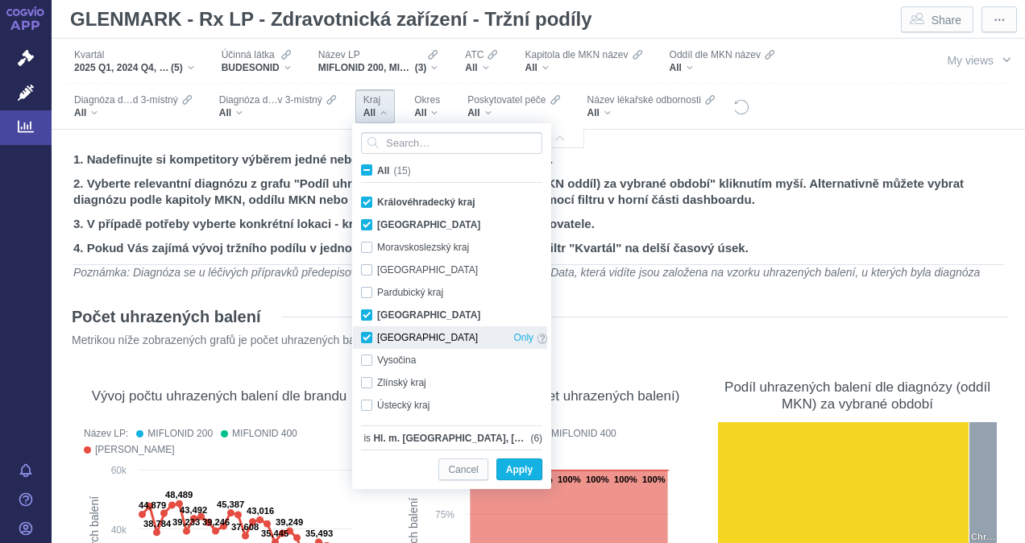
checkbox input "true"
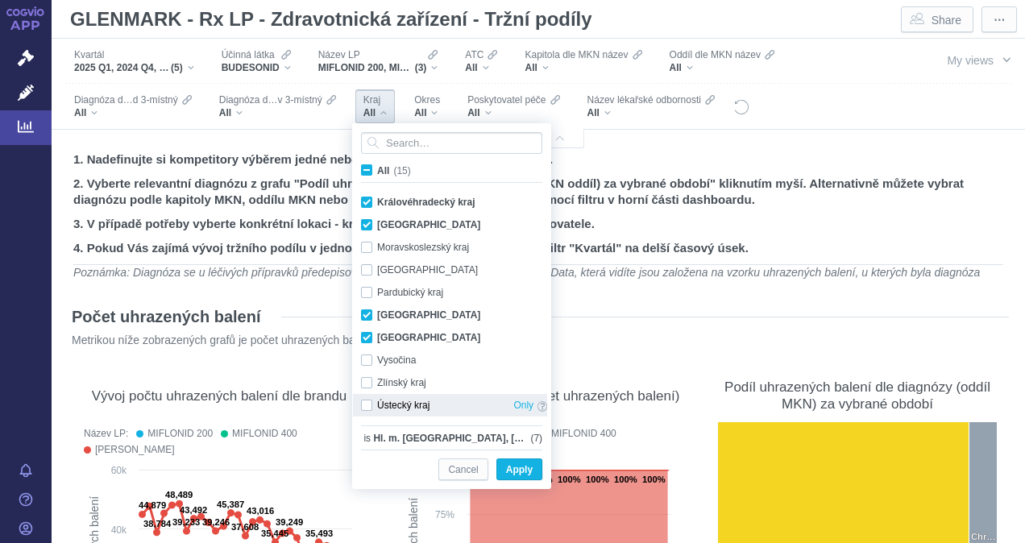
click at [366, 402] on div "Ústecký kraj Only" at bounding box center [454, 405] width 202 height 23
checkbox input "true"
click at [521, 469] on span "Apply" at bounding box center [519, 470] width 27 height 20
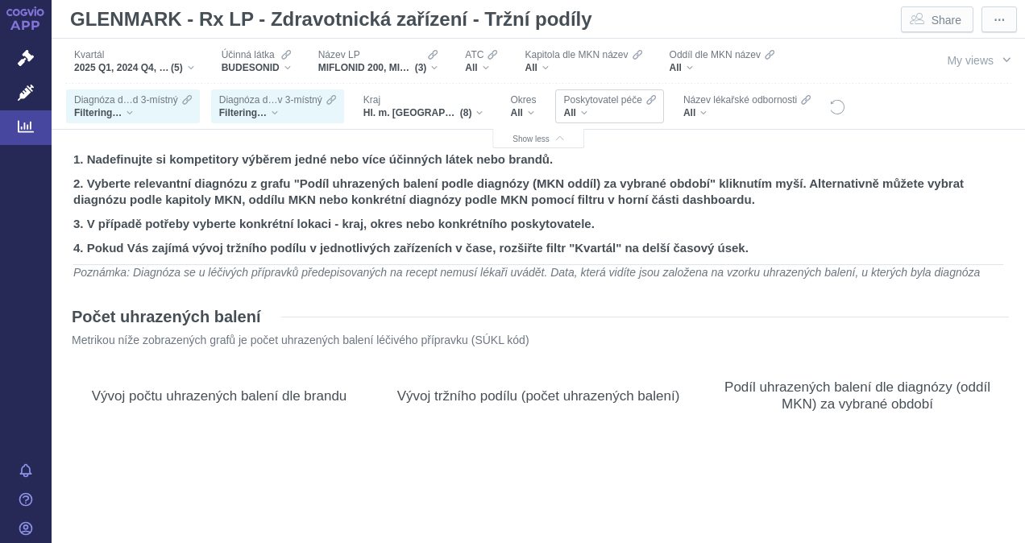
click at [582, 109] on div "All" at bounding box center [609, 112] width 92 height 13
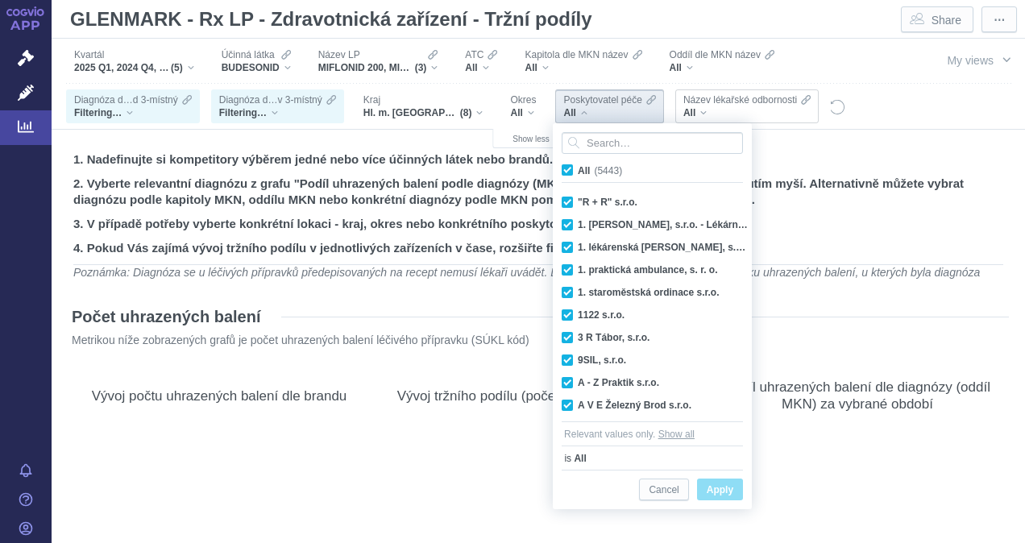
click at [701, 106] on span "Název lékařské odbornosti" at bounding box center [741, 100] width 114 height 13
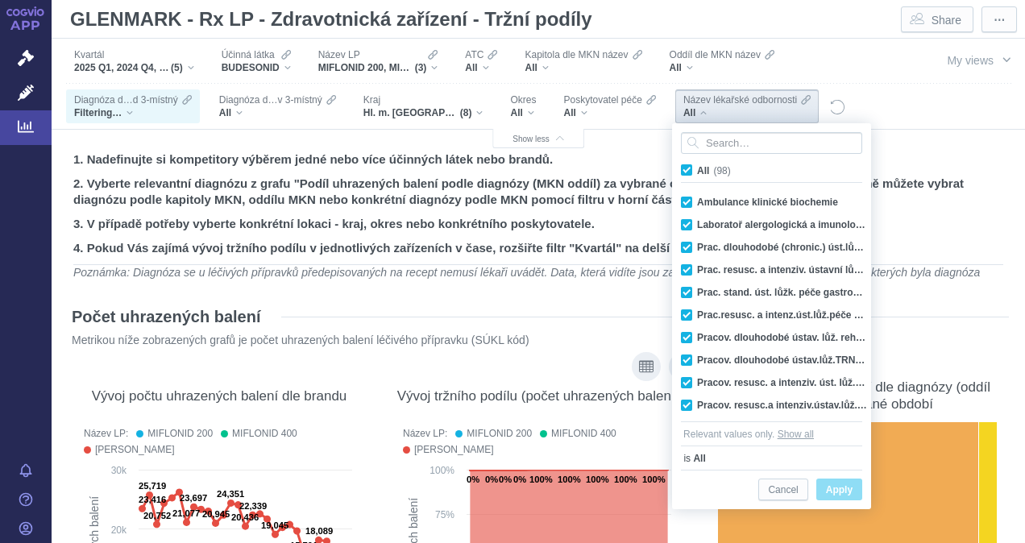
click at [530, 452] on div "Název LP: MIFLONID 200 MIFLONID 400 MIFLONID BREEZHALER" at bounding box center [538, 442] width 287 height 32
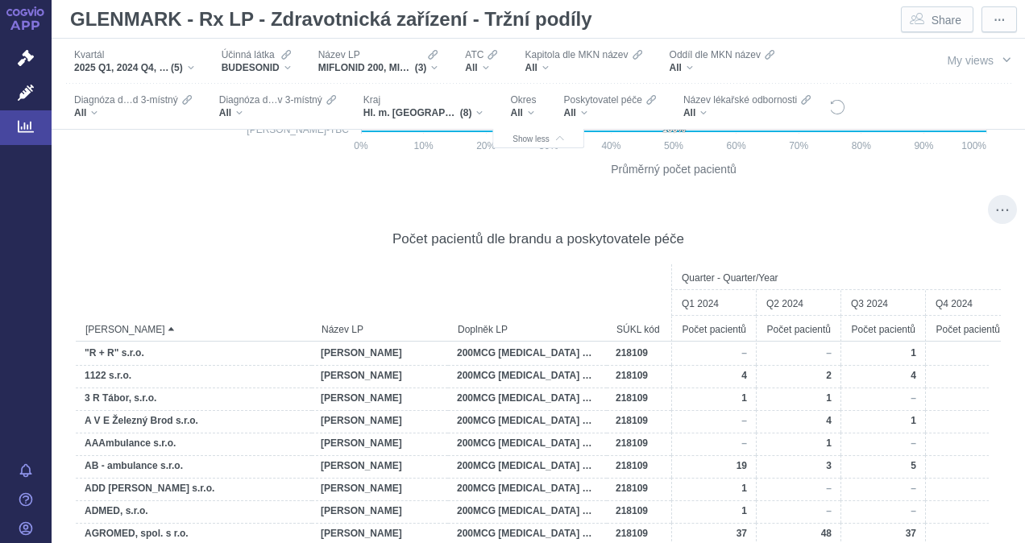
scroll to position [8630, 0]
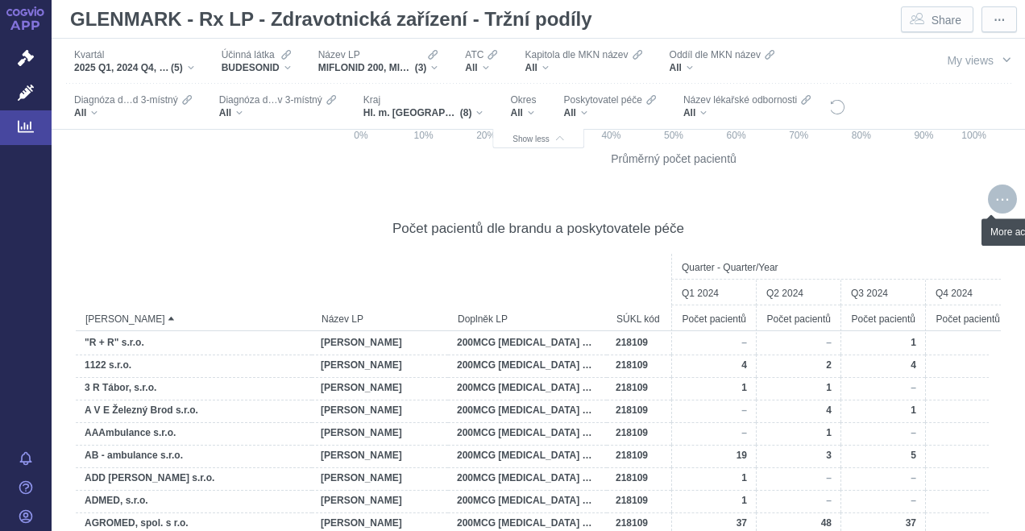
click at [988, 198] on div "More actions" at bounding box center [1002, 199] width 29 height 29
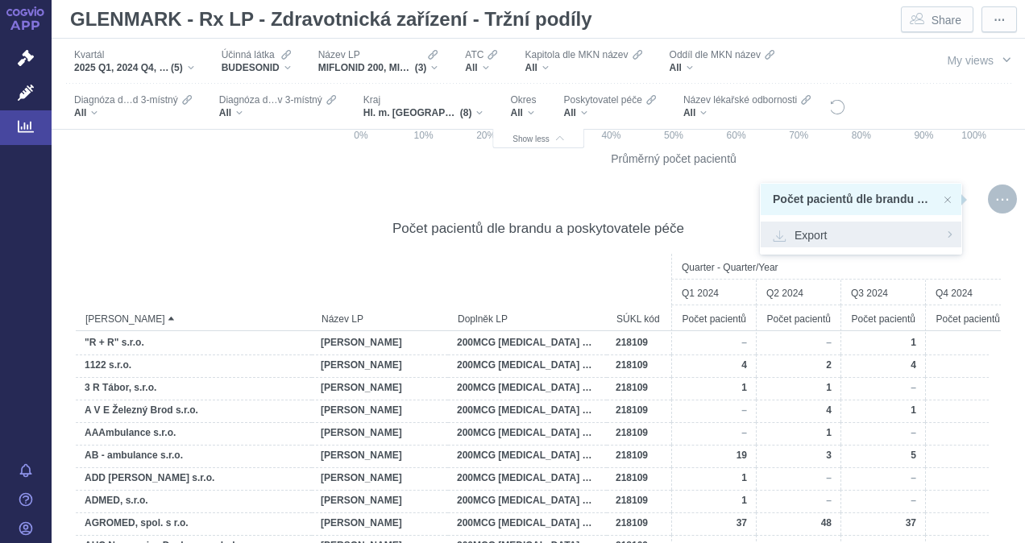
click at [814, 232] on span "Export" at bounding box center [861, 235] width 177 height 16
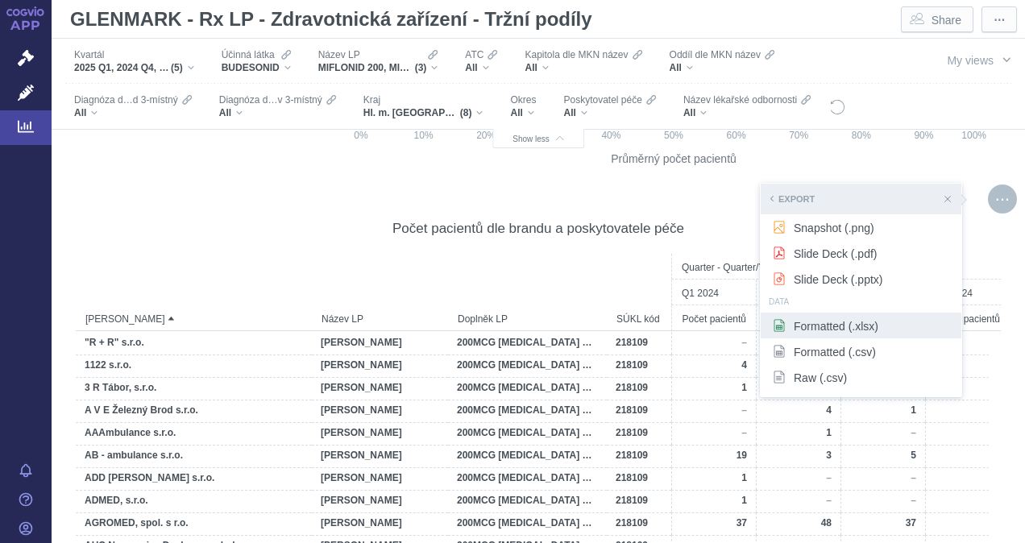
click at [808, 329] on span "Formatted (.xlsx)" at bounding box center [861, 326] width 177 height 16
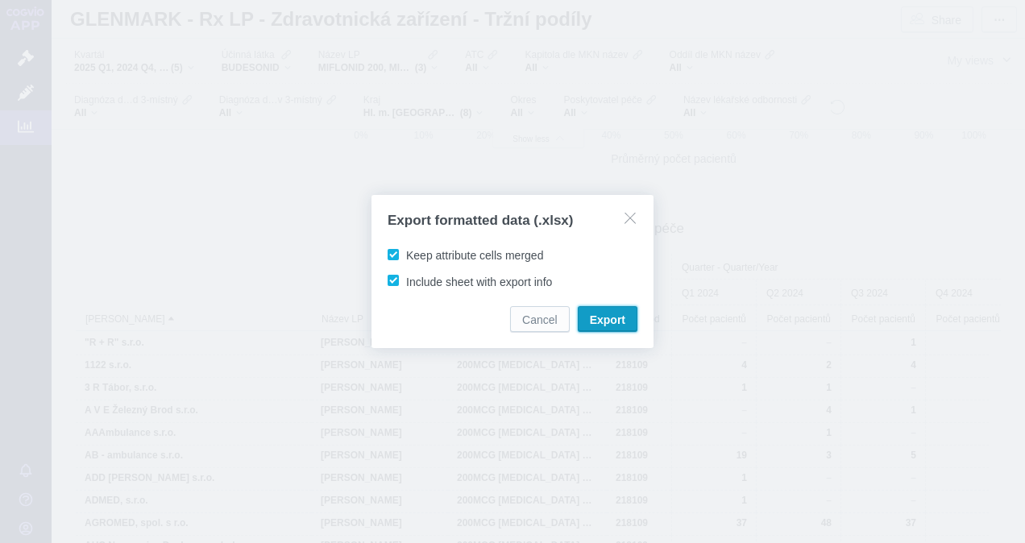
click at [608, 314] on span "Export" at bounding box center [607, 320] width 35 height 16
